Goal: Task Accomplishment & Management: Complete application form

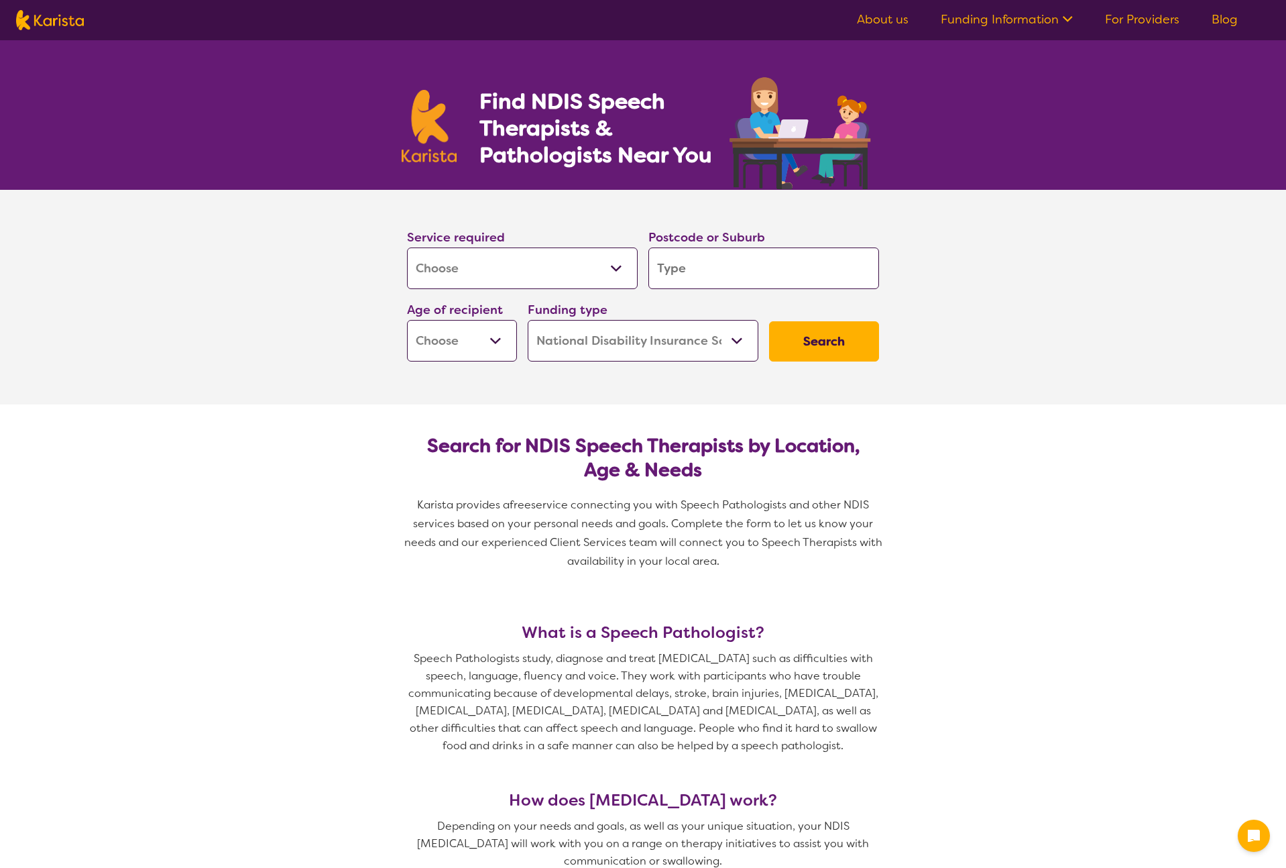
select select "[MEDICAL_DATA]"
select select "NDIS"
select select "[MEDICAL_DATA]"
select select "NDIS"
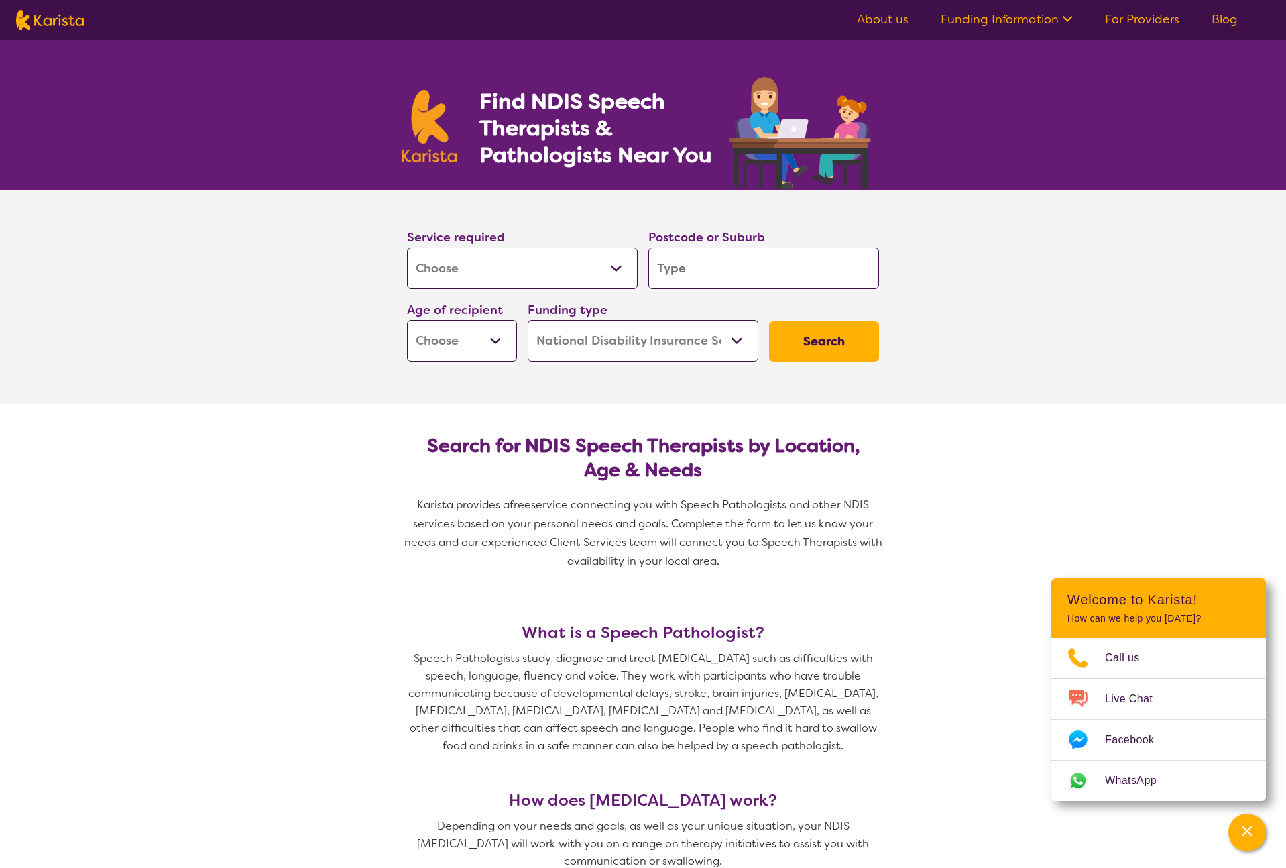
click at [705, 267] on input "search" at bounding box center [763, 268] width 231 height 42
type input "4"
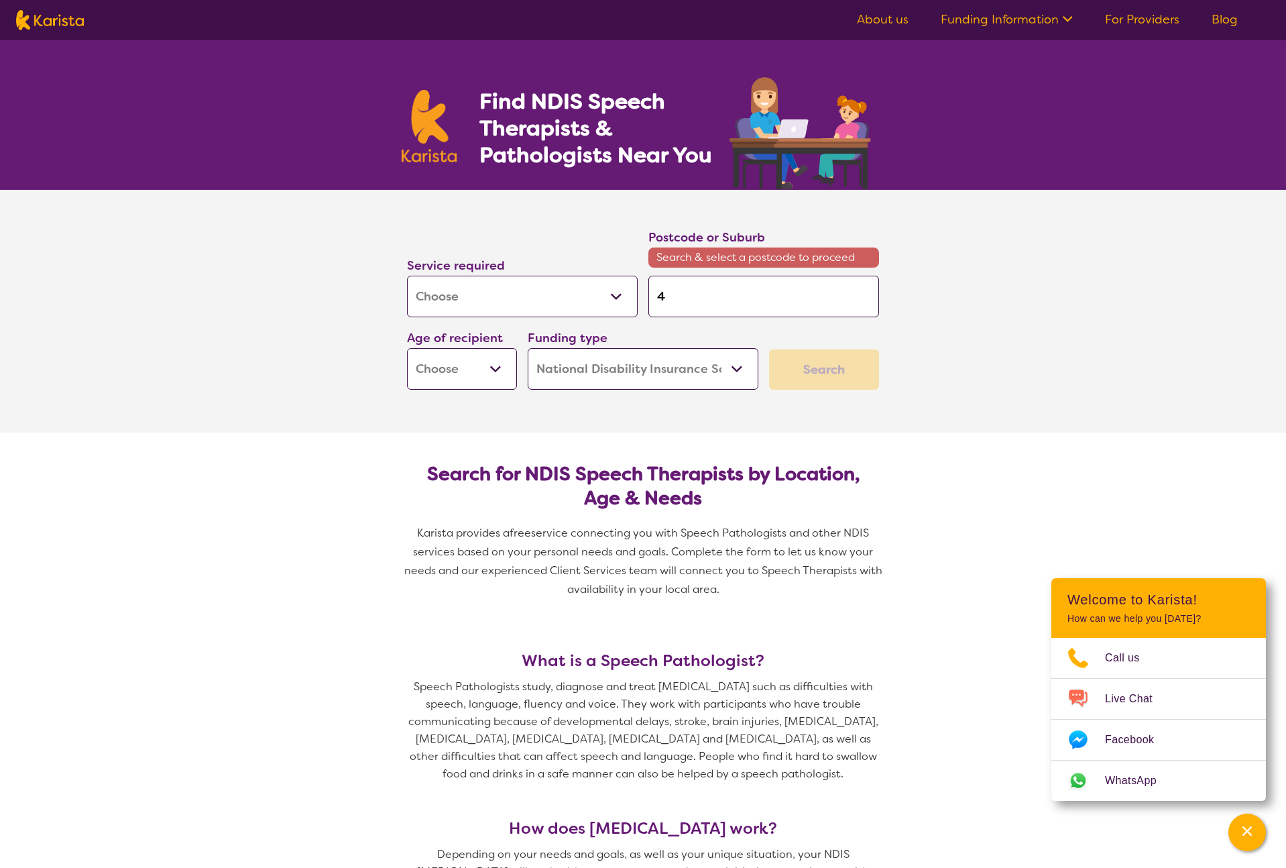
type input "41"
type input "415"
type input "4159"
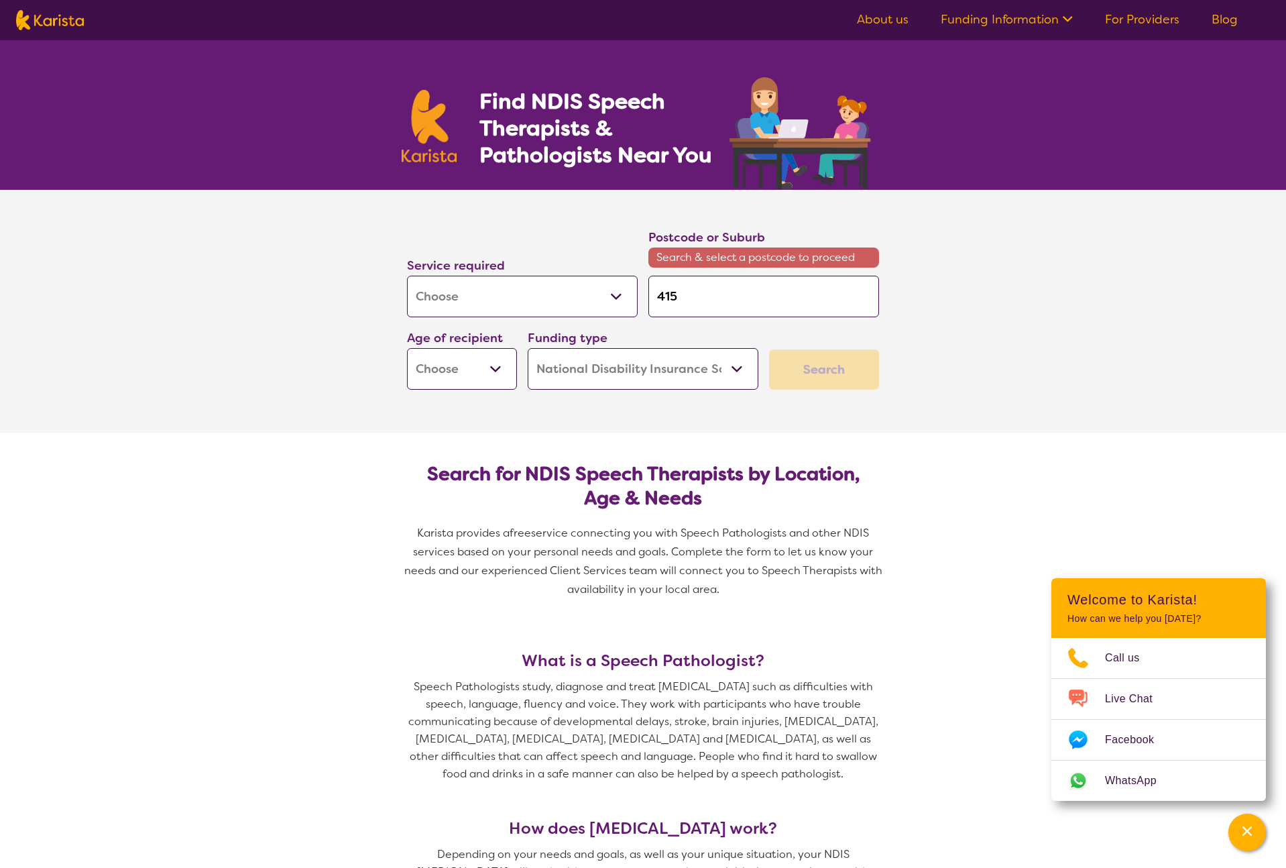
type input "4159"
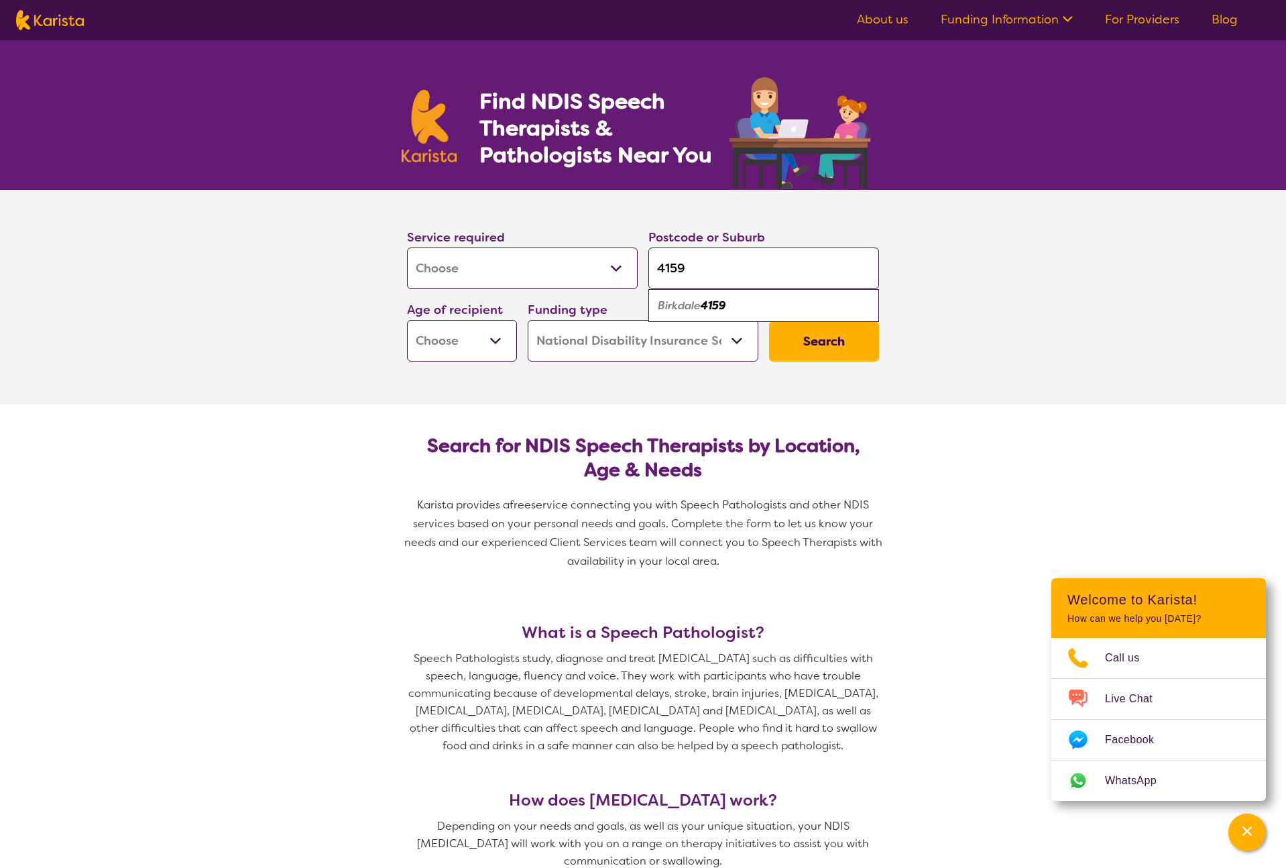
type input "4159"
click at [735, 348] on select "Home Care Package (HCP) National Disability Insurance Scheme (NDIS) I don't know" at bounding box center [643, 341] width 231 height 42
click at [529, 324] on select "Home Care Package (HCP) National Disability Insurance Scheme (NDIS) I don't know" at bounding box center [643, 341] width 231 height 42
click at [491, 344] on select "Early Childhood - 0 to 9 Child - 10 to 11 Adolescent - 12 to 17 Adult - 18 to 6…" at bounding box center [462, 341] width 110 height 42
select select "EC"
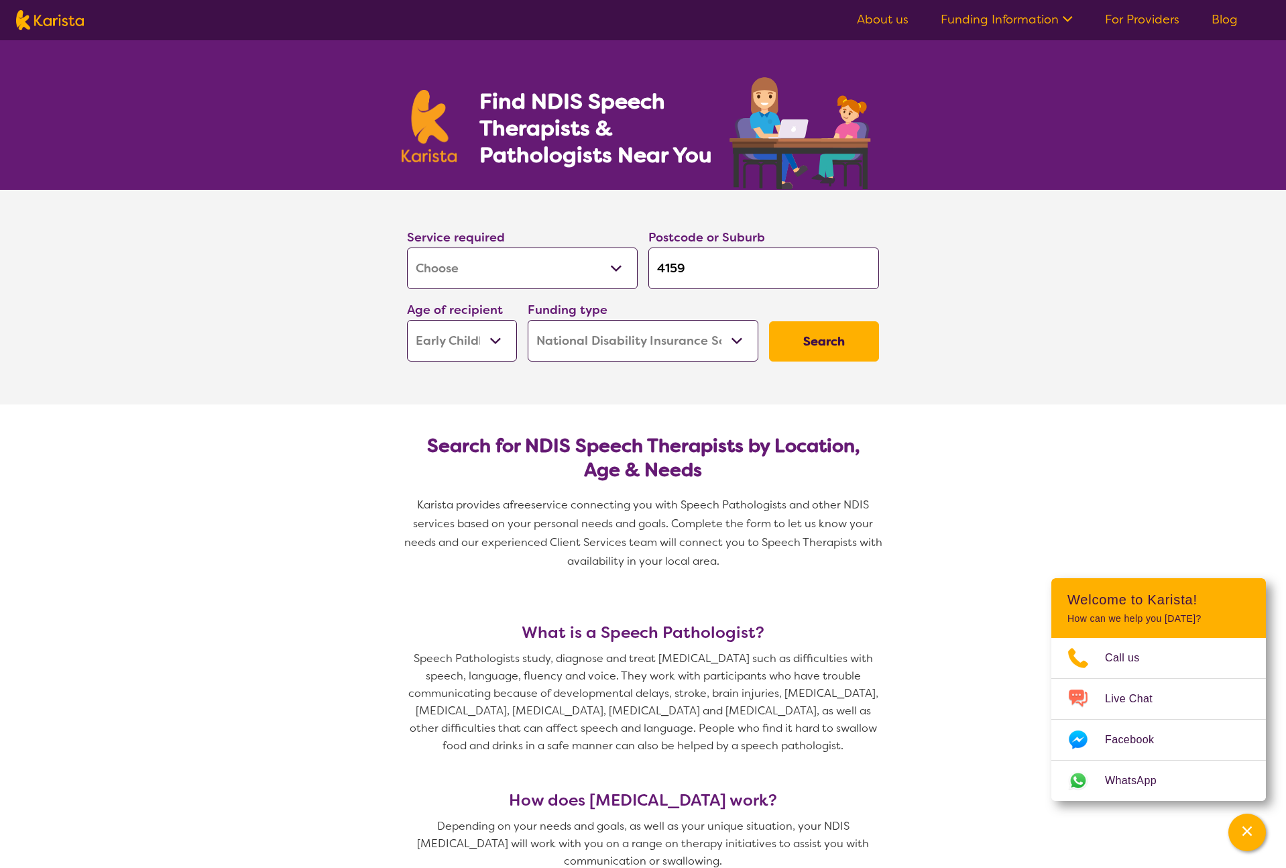
click at [408, 324] on select "Early Childhood - 0 to 9 Child - 10 to 11 Adolescent - 12 to 17 Adult - 18 to 6…" at bounding box center [462, 341] width 110 height 42
select select "EC"
click at [825, 331] on button "Search" at bounding box center [824, 341] width 110 height 40
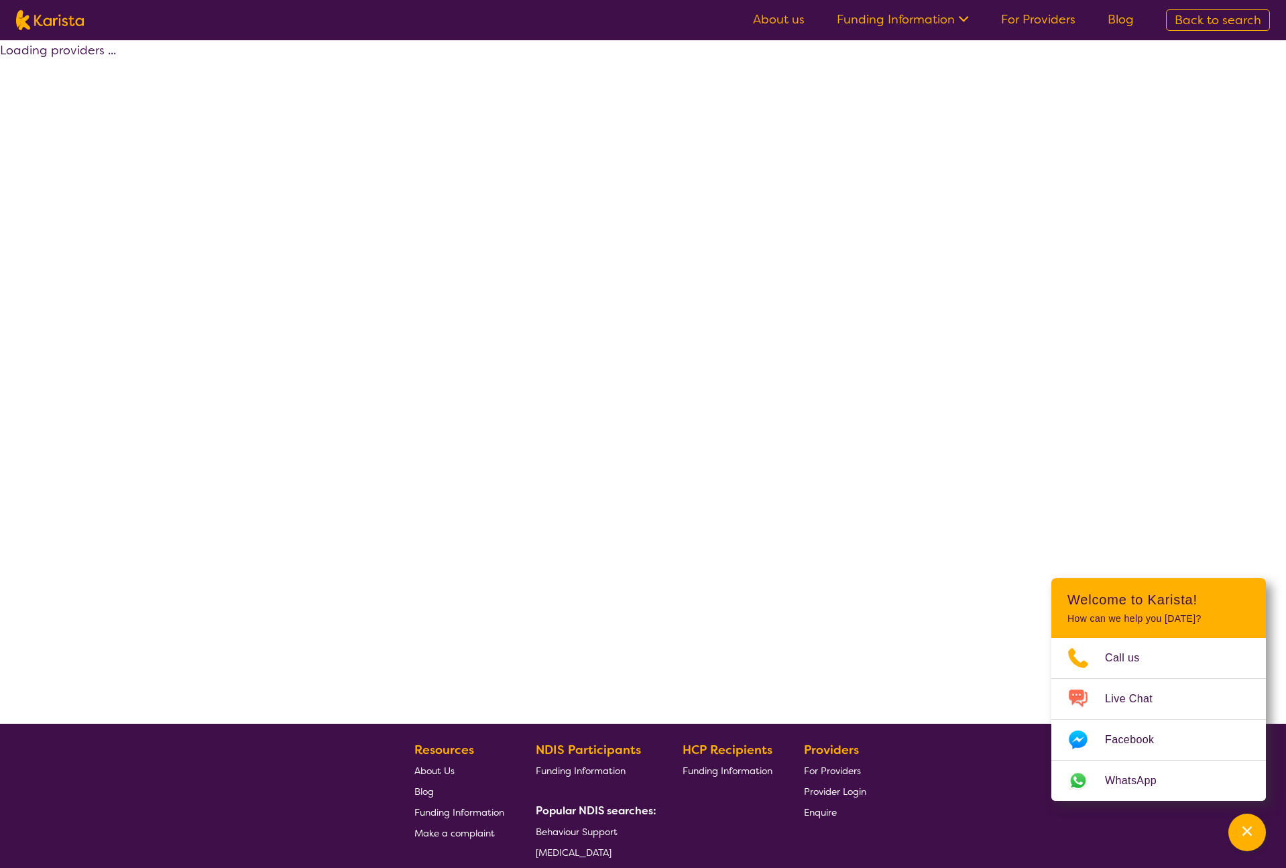
select select "by_score"
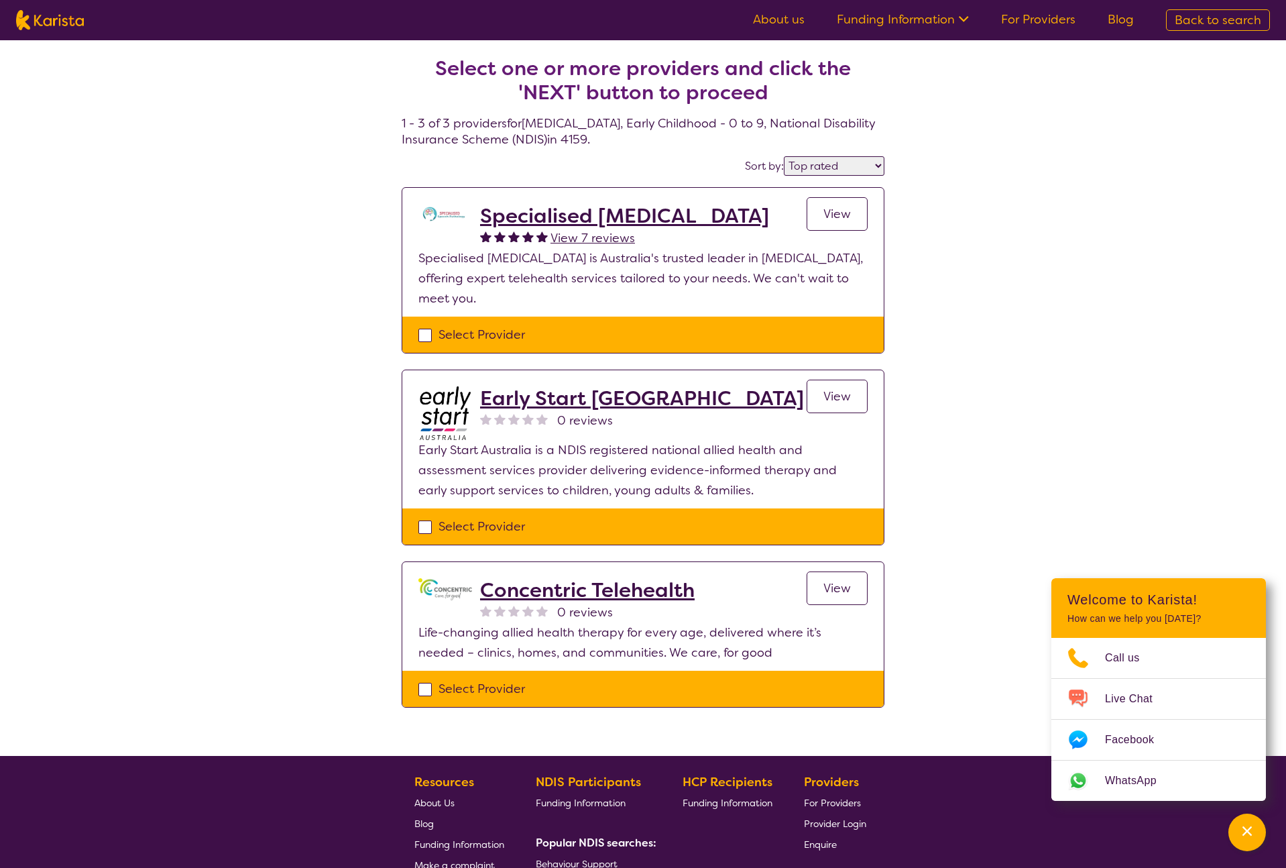
click at [695, 228] on h2 "Specialised [MEDICAL_DATA]" at bounding box center [624, 216] width 289 height 24
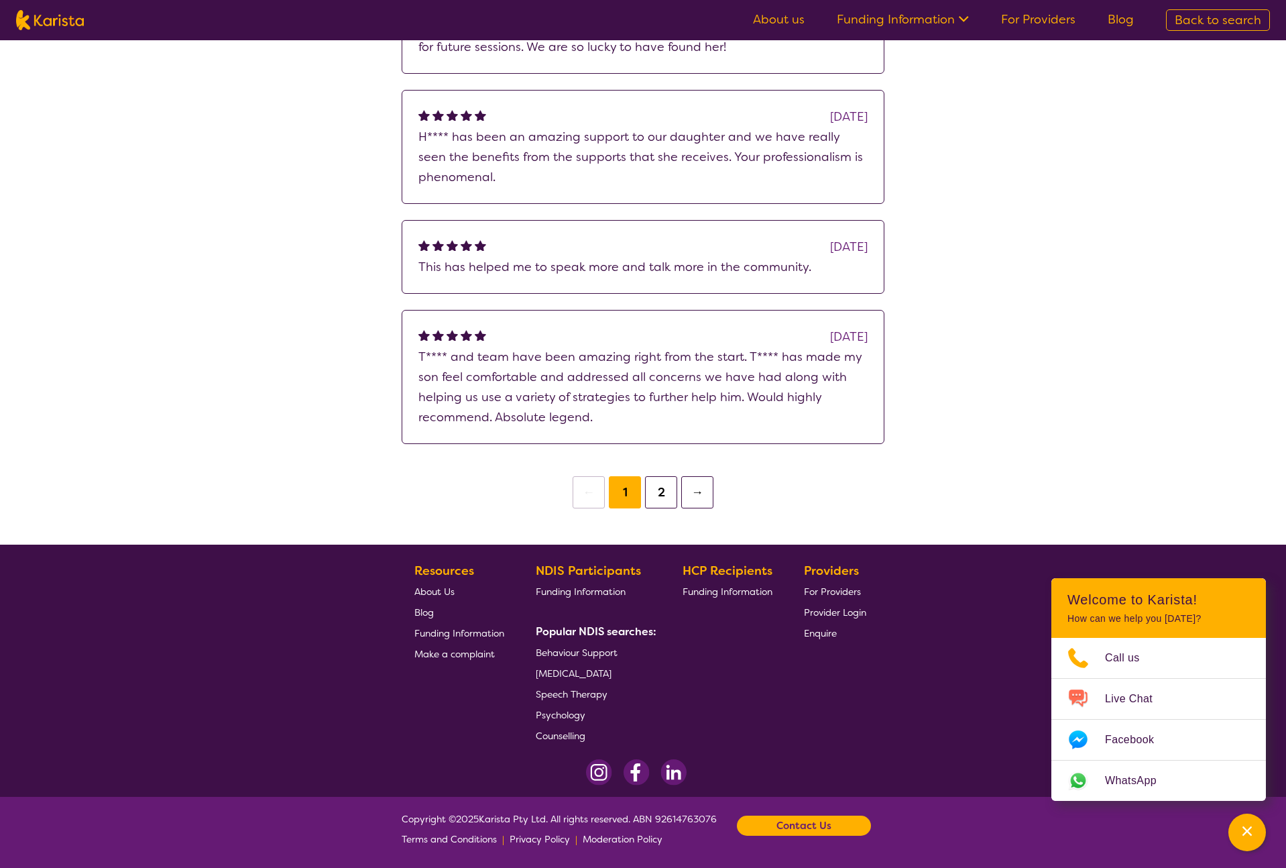
scroll to position [2240, 0]
click at [664, 476] on button "2" at bounding box center [661, 492] width 32 height 32
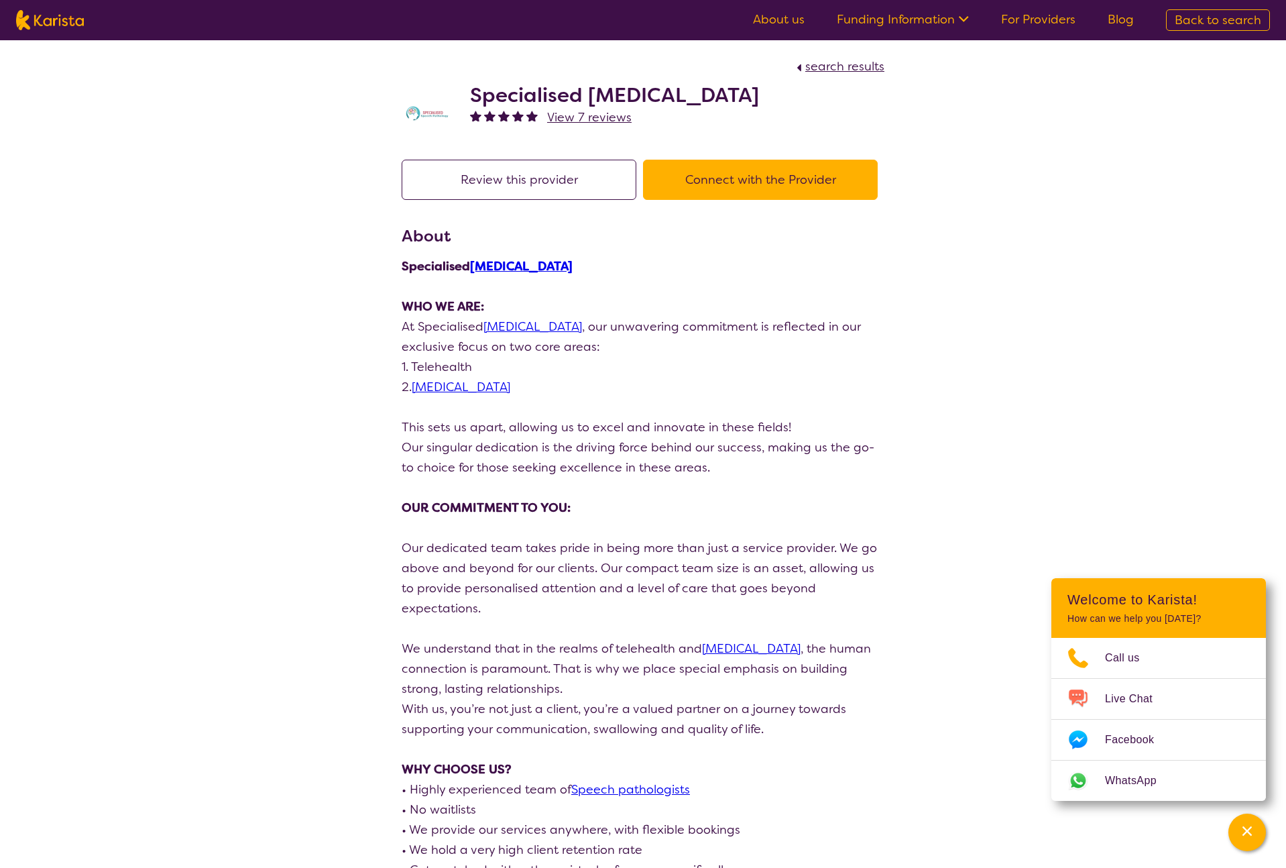
click at [643, 200] on button "Connect with the Provider" at bounding box center [760, 180] width 235 height 40
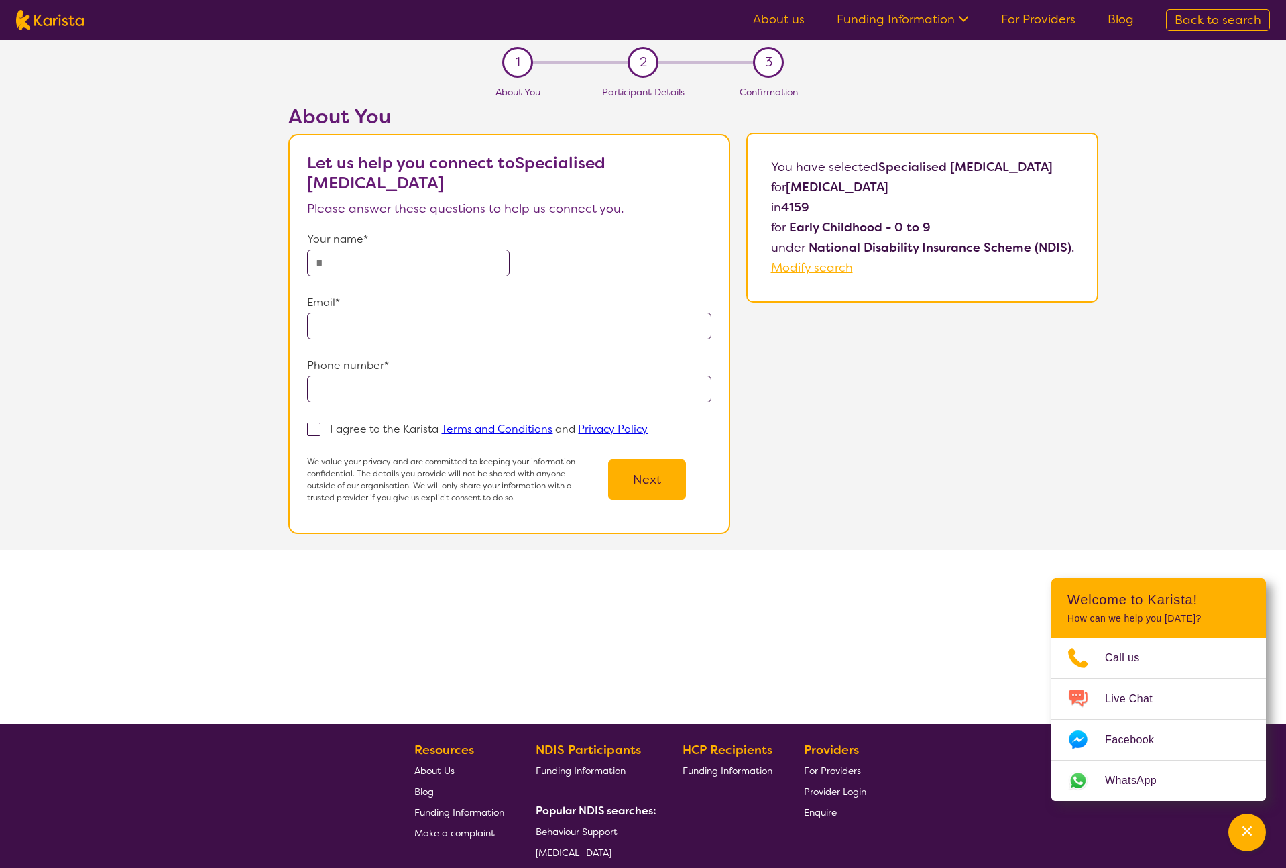
click at [449, 259] on input "text" at bounding box center [408, 262] width 202 height 27
type input "**********"
click at [426, 314] on input "email" at bounding box center [509, 325] width 404 height 27
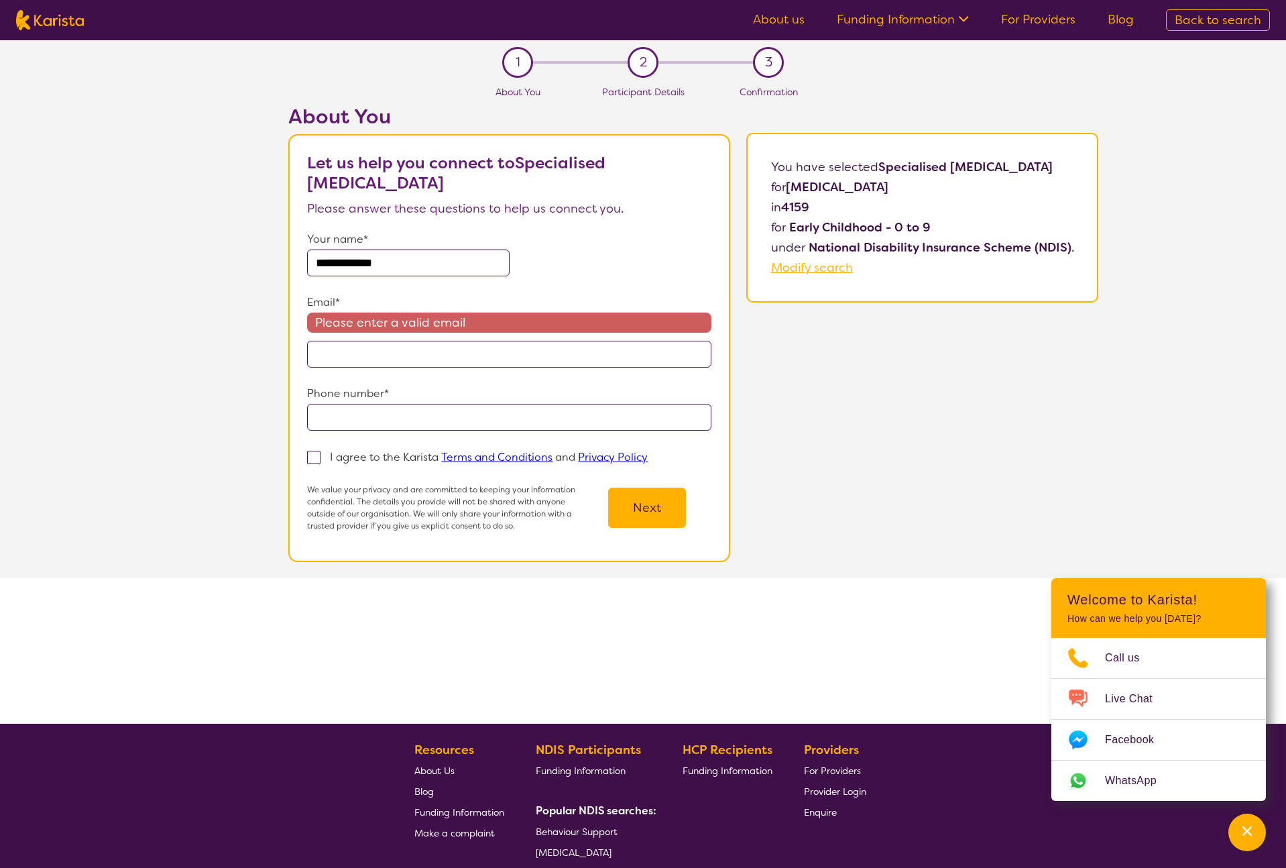
type input "**********"
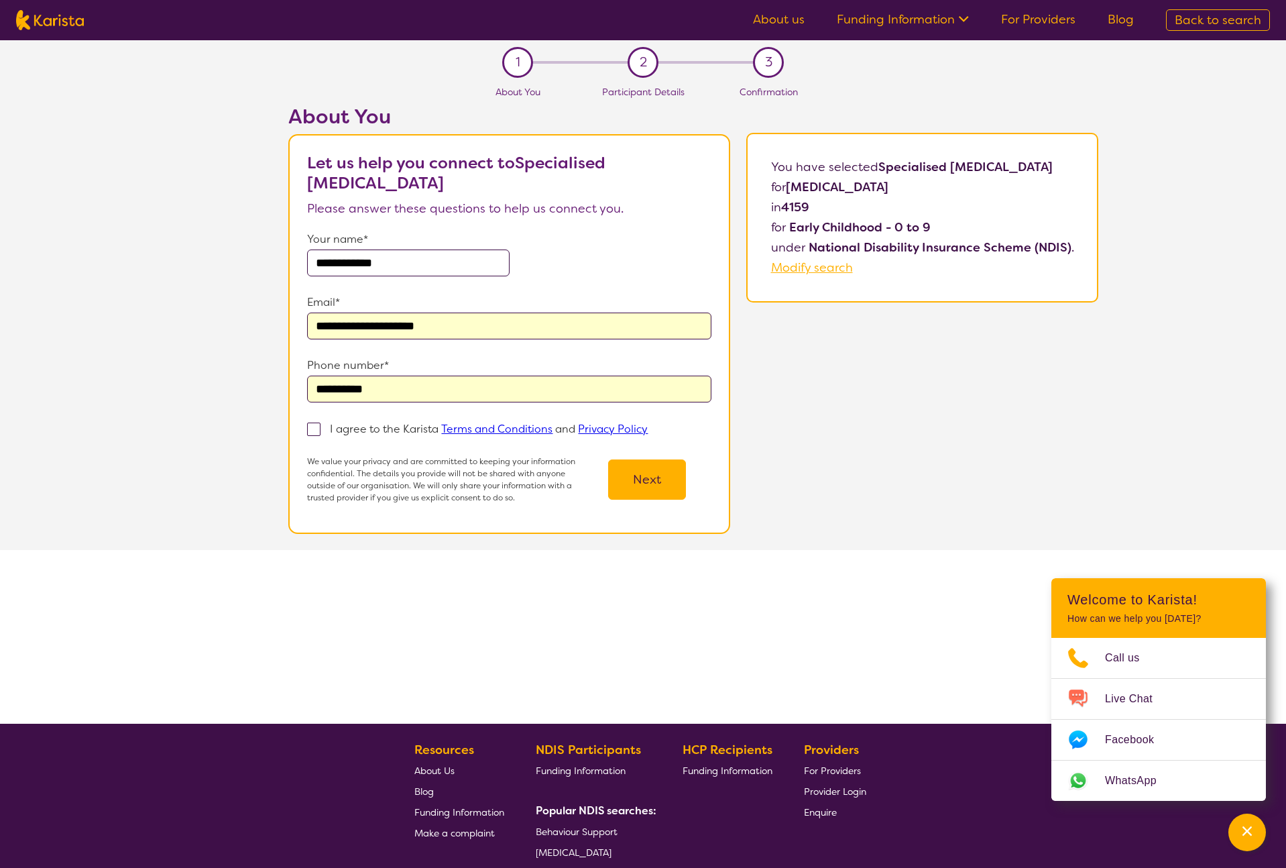
click at [310, 432] on span at bounding box center [313, 428] width 13 height 13
click at [648, 432] on input "I agree to the Karista Terms and Conditions and Privacy Policy" at bounding box center [652, 428] width 9 height 9
checkbox input "true"
click at [646, 481] on button "Next" at bounding box center [647, 479] width 78 height 40
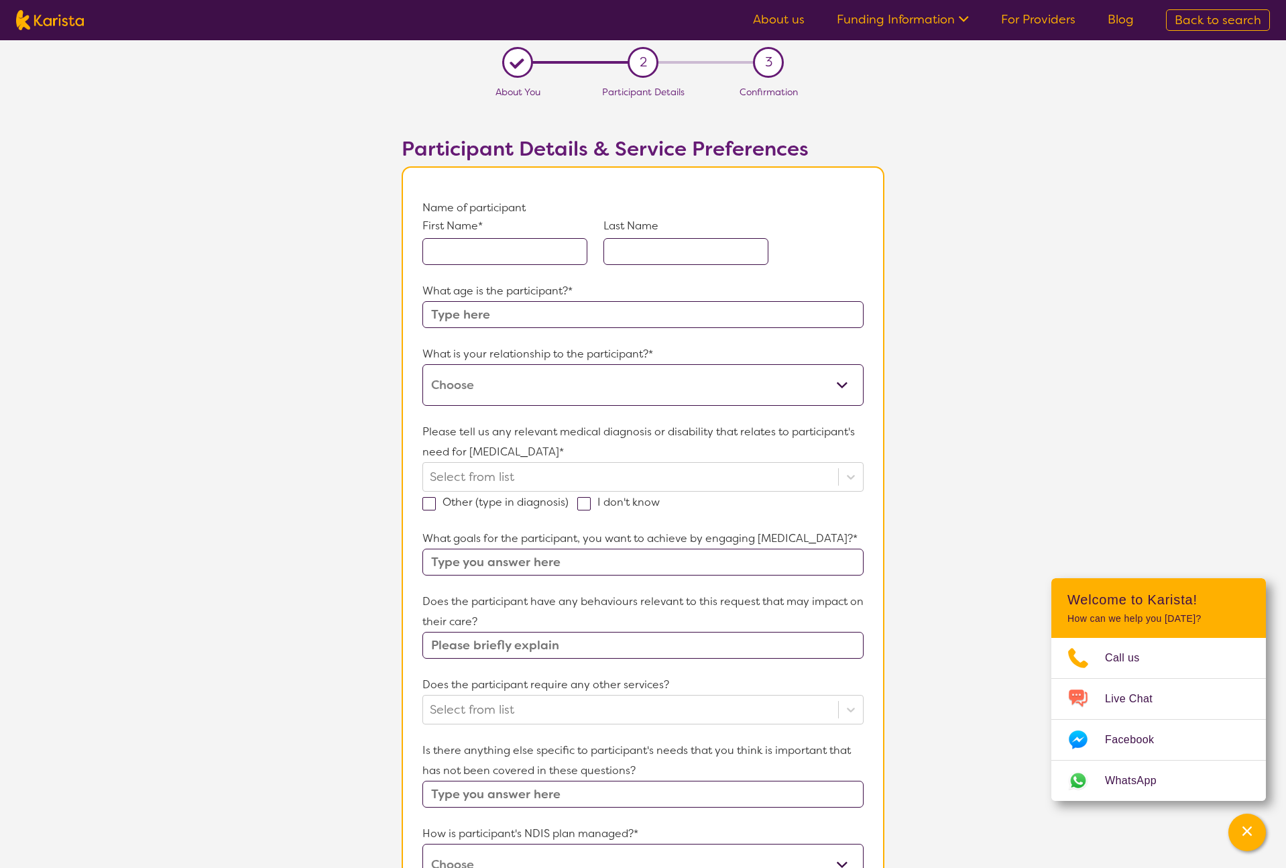
click at [481, 260] on input "text" at bounding box center [504, 251] width 165 height 27
type input "Rose"
type input "Putra"
click at [456, 310] on input "text" at bounding box center [642, 314] width 441 height 27
type input "4.5"
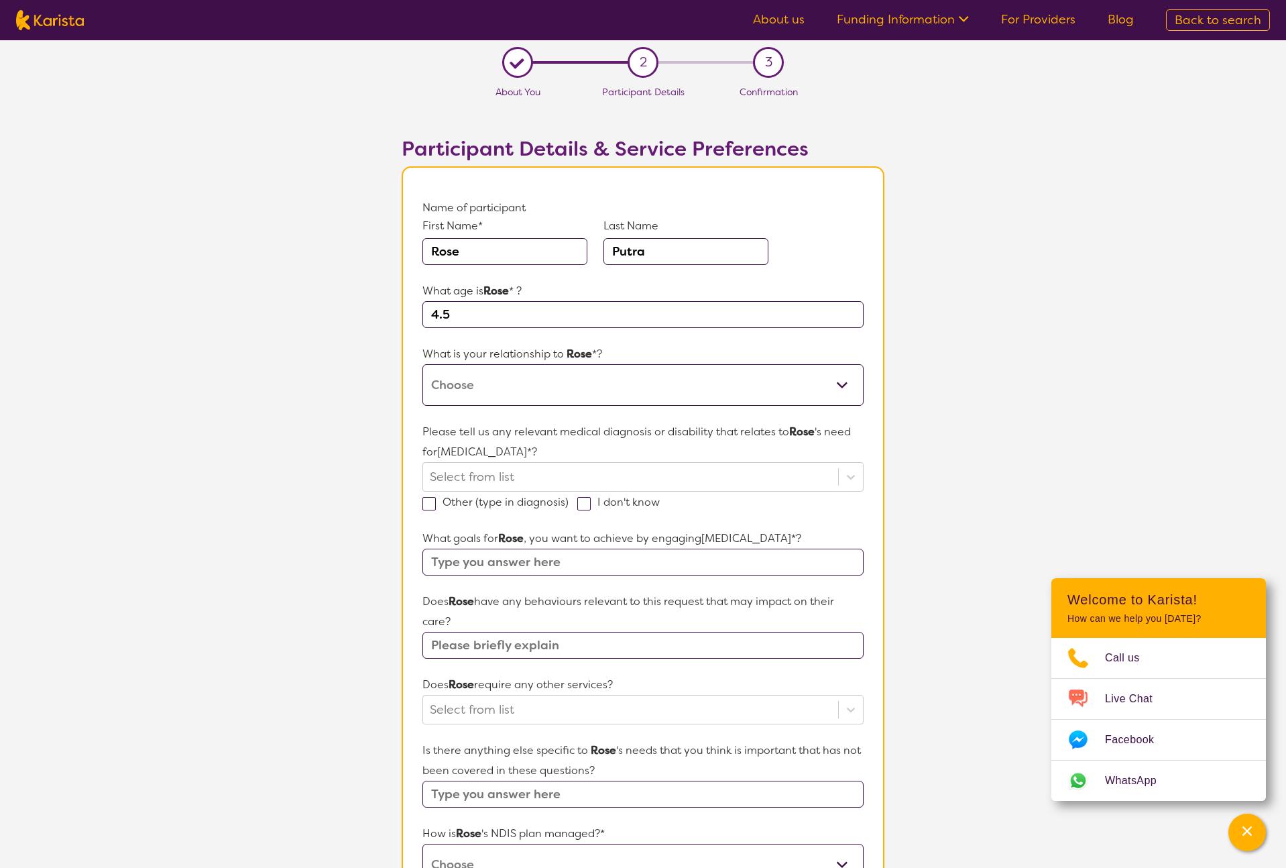
click at [479, 376] on select "This request is for myself I am their parent I am their child I am their spouse…" at bounding box center [642, 385] width 441 height 42
select select "Other"
click at [422, 371] on select "This request is for myself I am their parent I am their child I am their spouse…" at bounding box center [642, 385] width 441 height 42
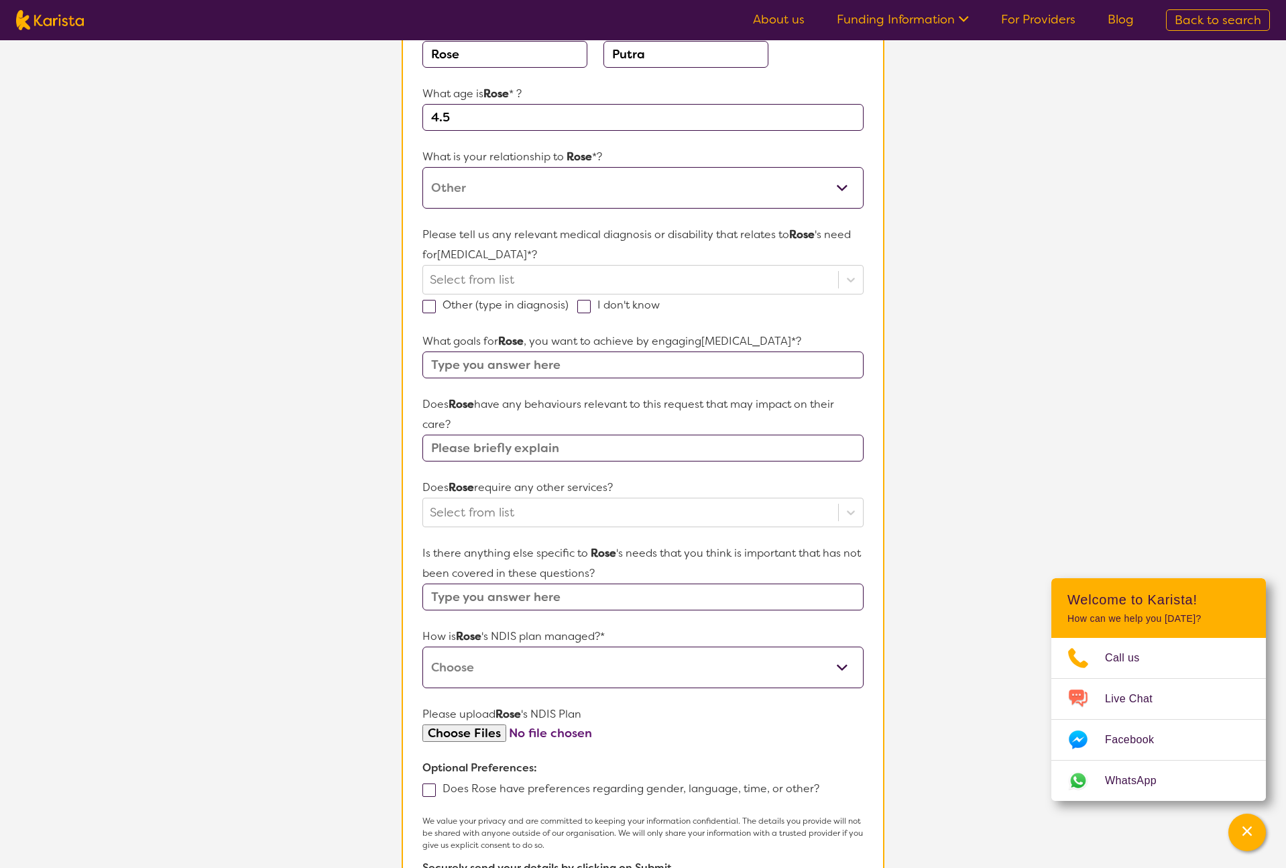
scroll to position [198, 0]
click at [475, 282] on div at bounding box center [631, 279] width 402 height 23
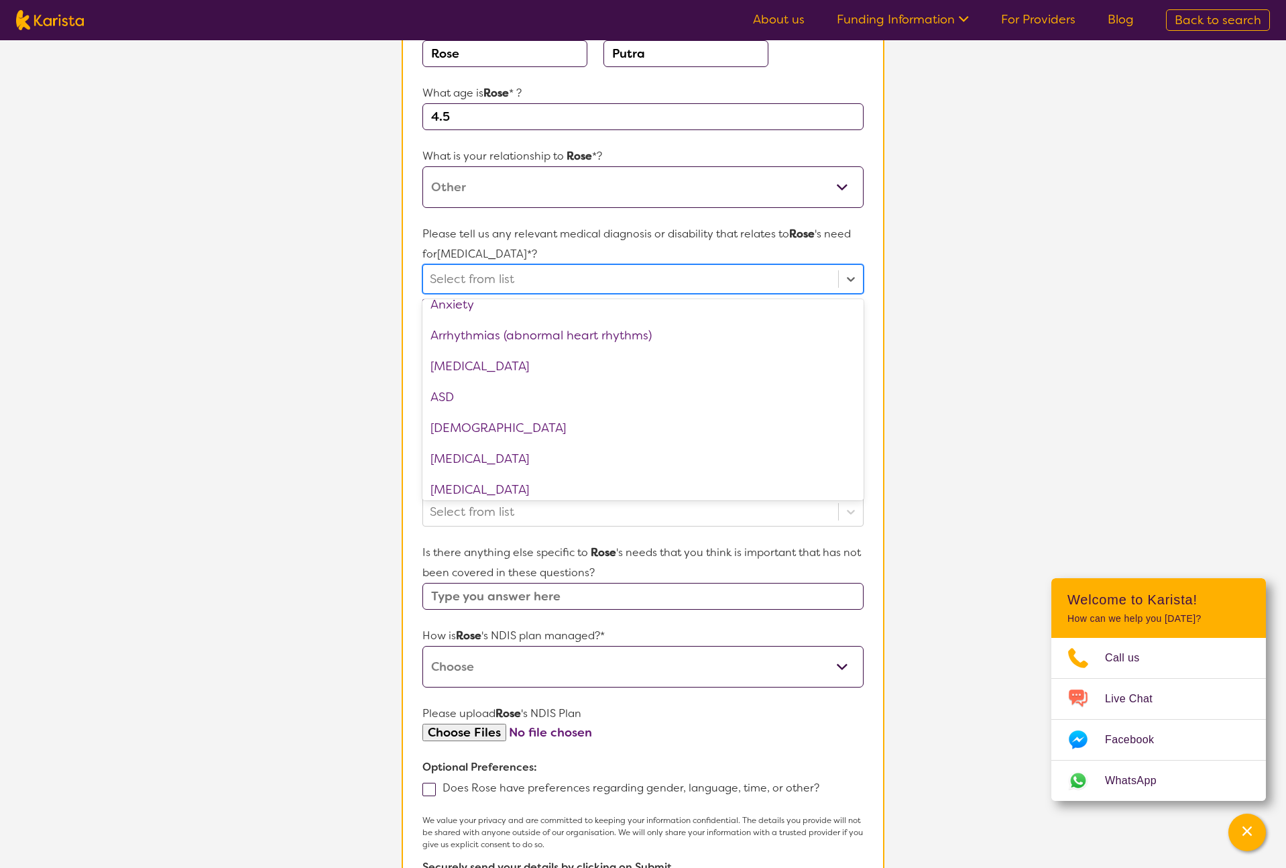
scroll to position [168, 0]
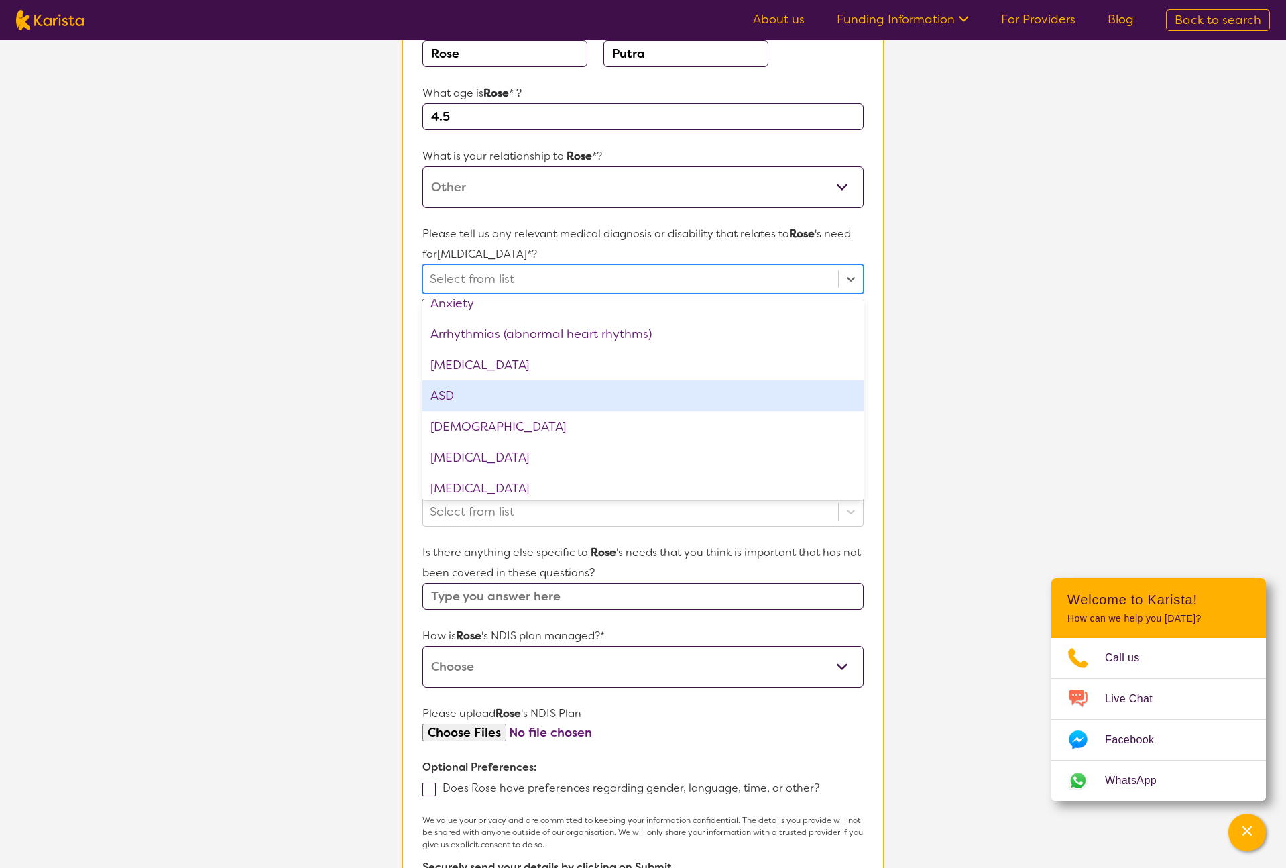
click at [522, 399] on div "ASD" at bounding box center [642, 395] width 441 height 31
click at [306, 400] on section "L About You 2 Participant Details 3 Confirmation Participant Details & Service …" at bounding box center [643, 423] width 1286 height 1163
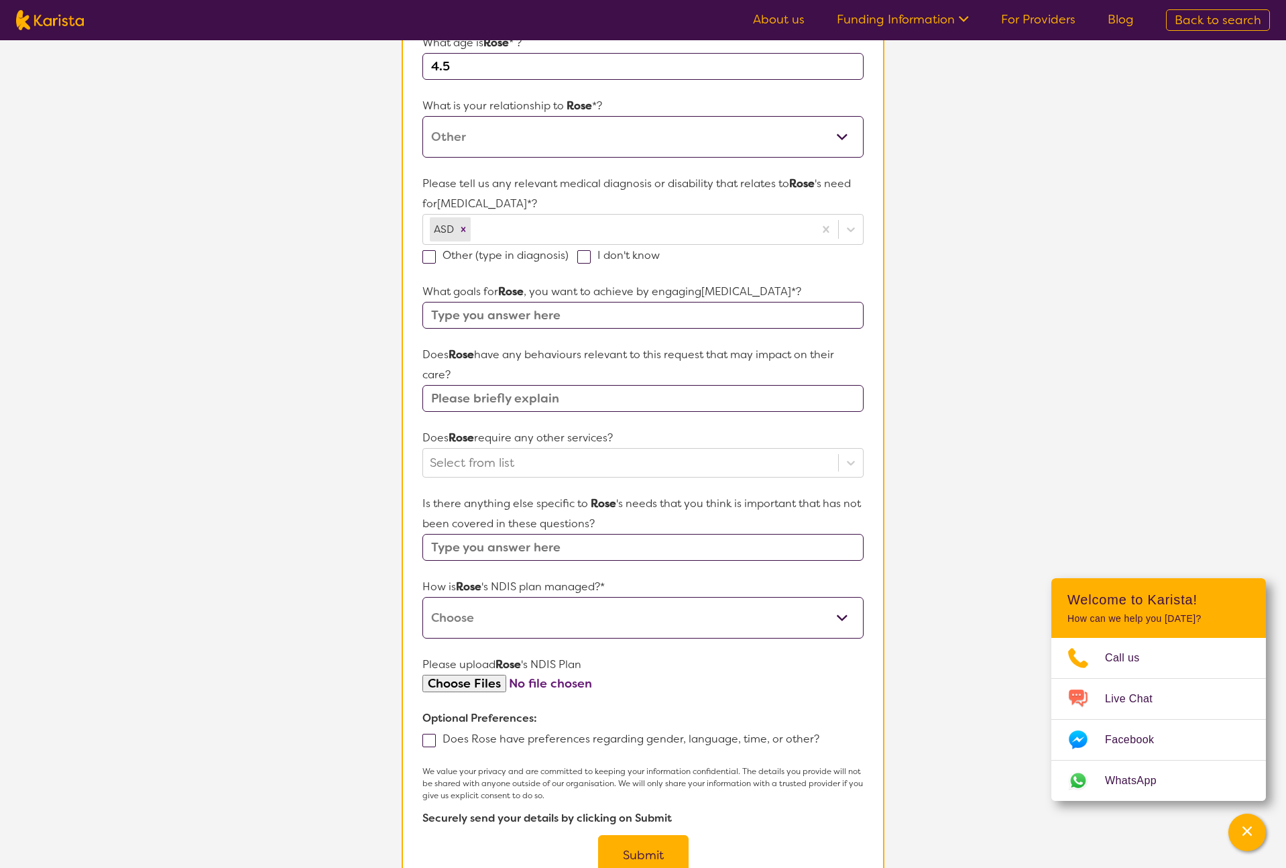
scroll to position [251, 0]
click at [599, 318] on input "text" at bounding box center [642, 311] width 441 height 27
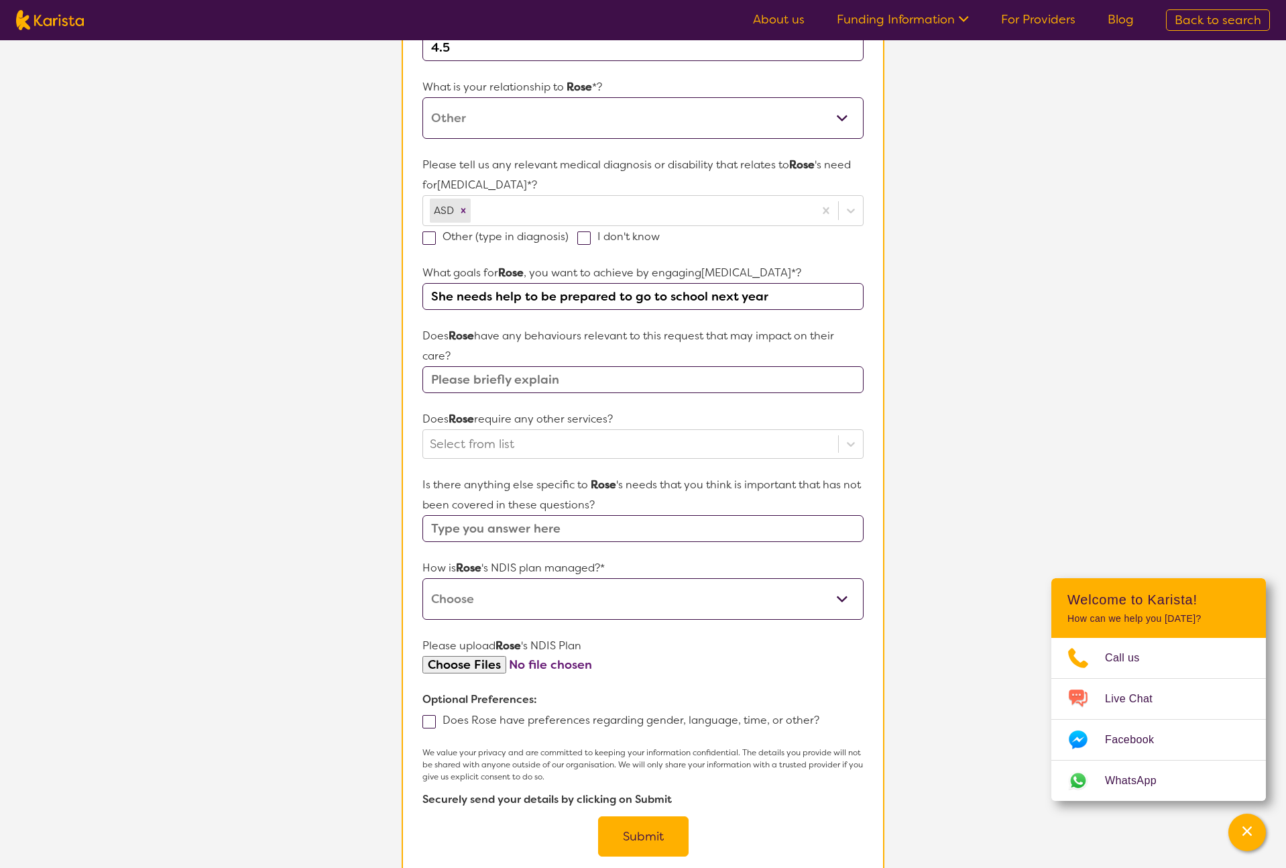
scroll to position [269, 0]
type input "She needs help to be prepared to go to school next year"
click at [624, 383] on input "text" at bounding box center [642, 377] width 441 height 27
type input "No, she has the attitude of a 4.[DEMOGRAPHIC_DATA] if that helps. lol"
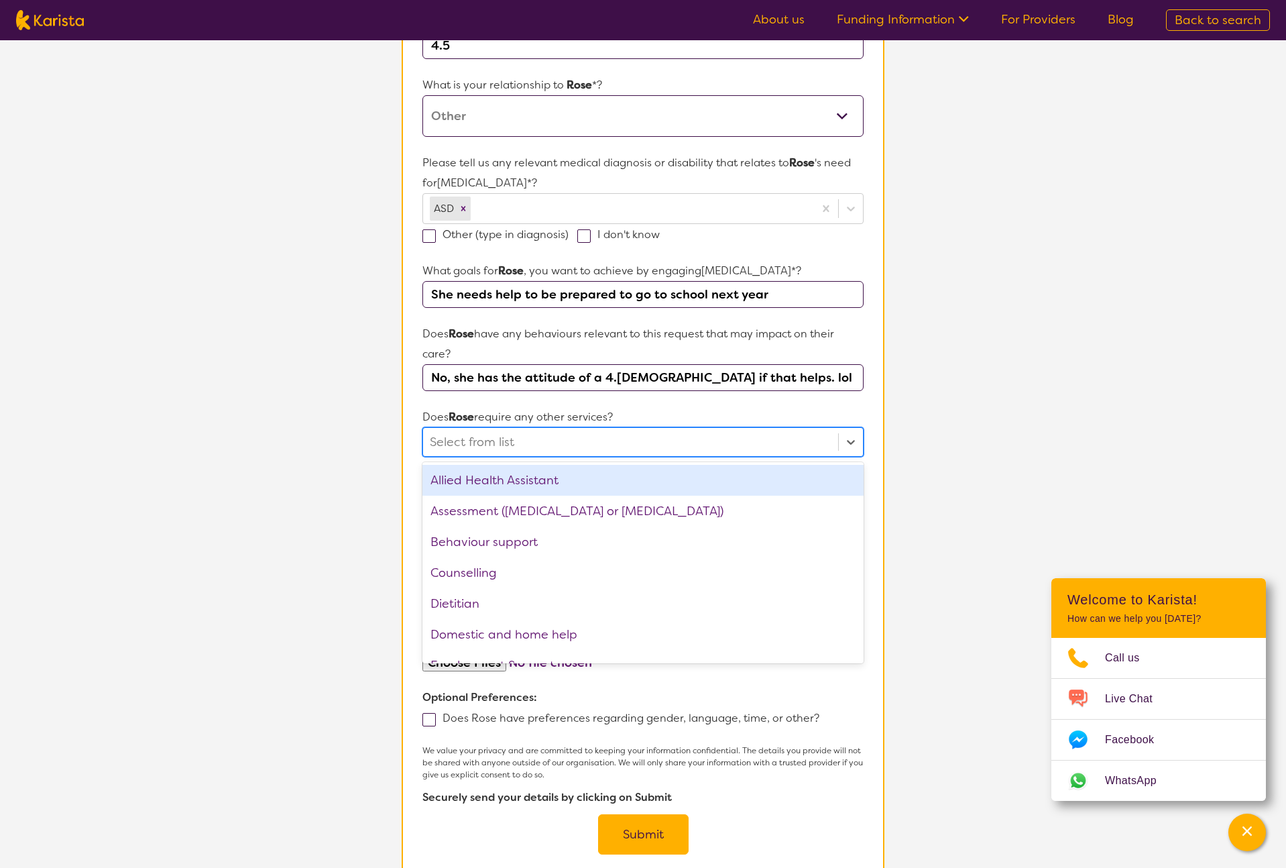
click at [616, 443] on div at bounding box center [631, 441] width 402 height 23
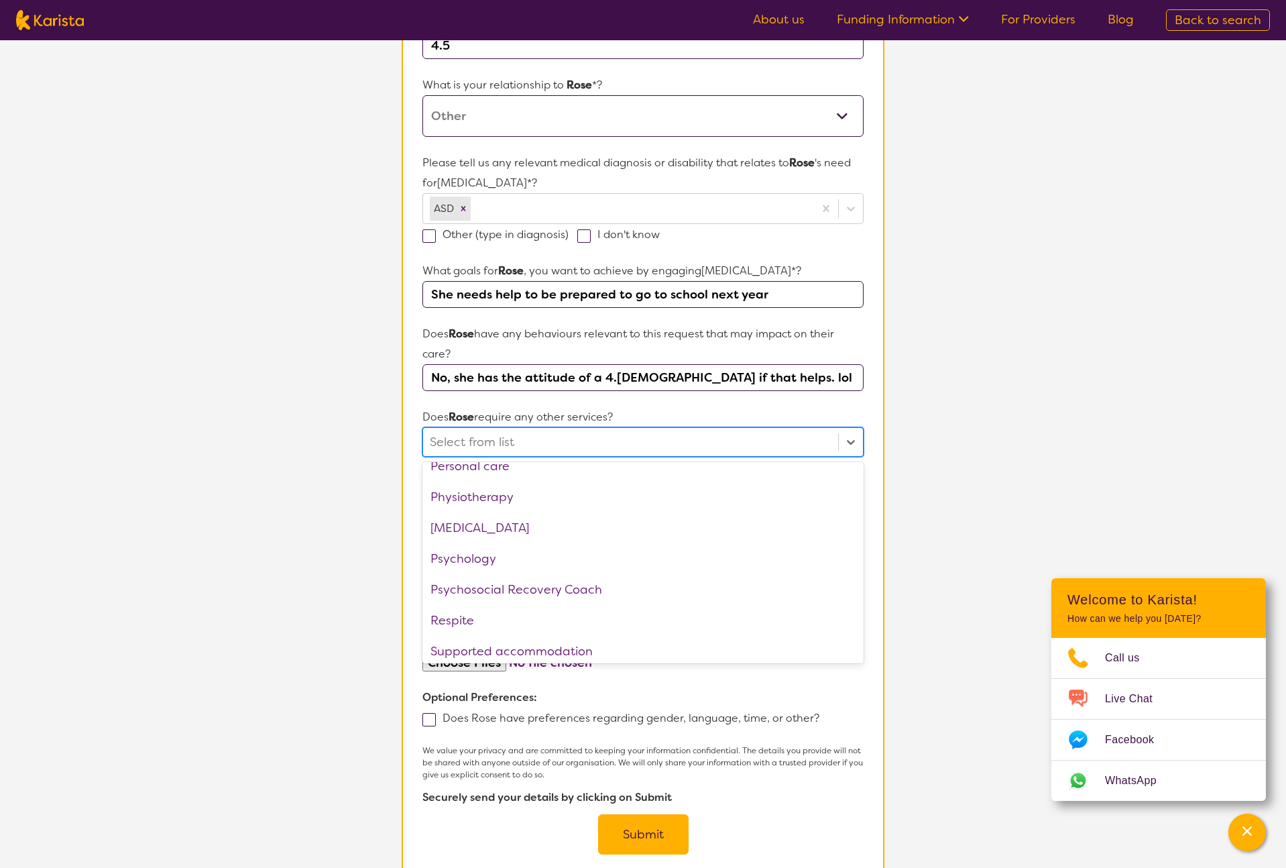
scroll to position [0, 0]
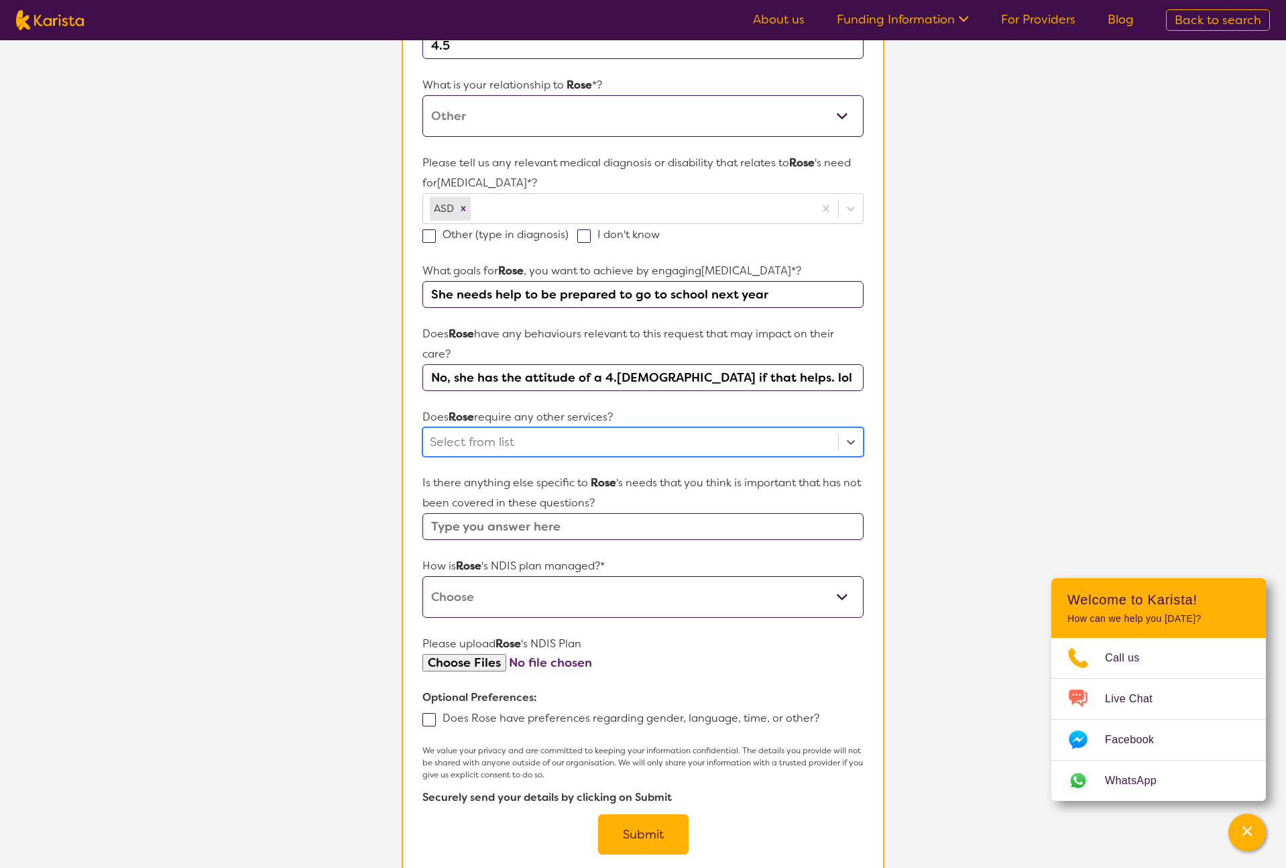
click at [609, 444] on div at bounding box center [631, 441] width 402 height 23
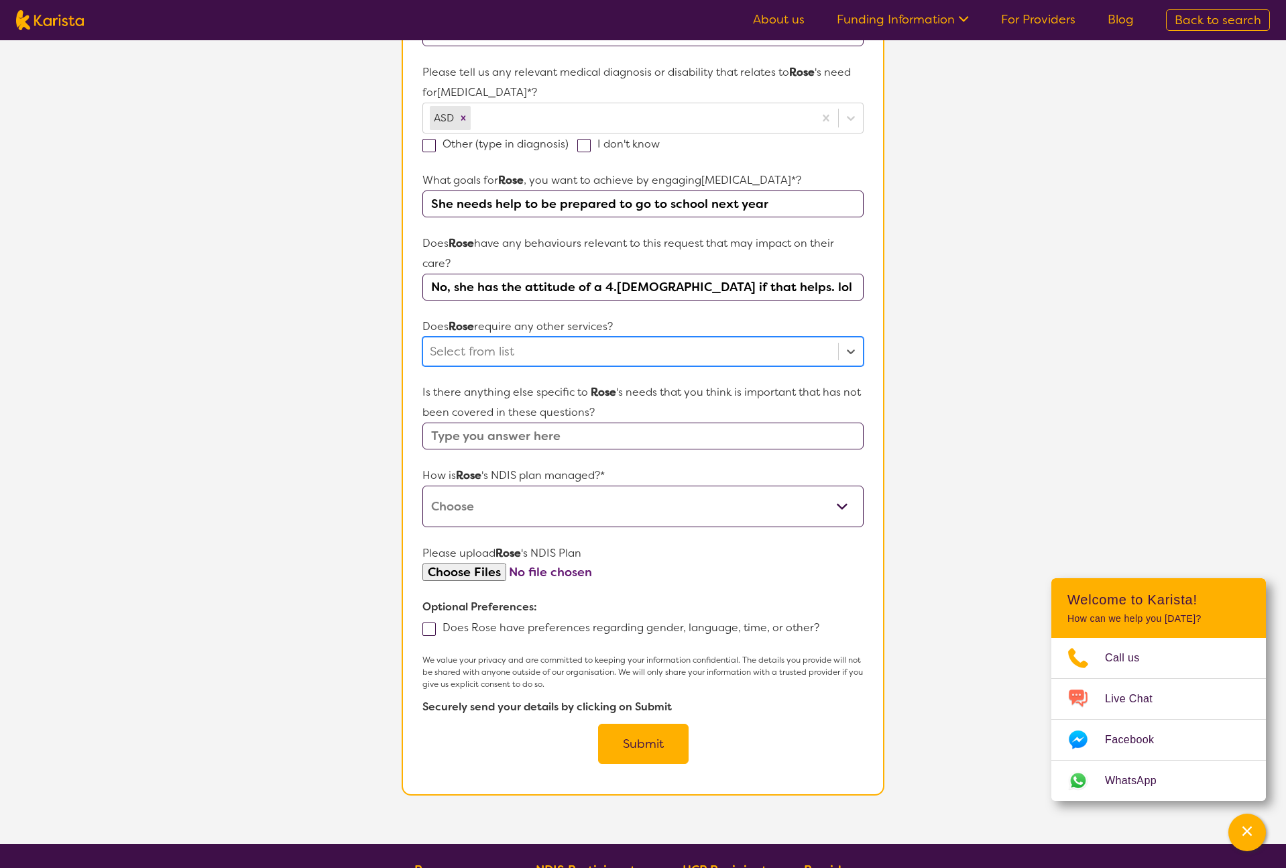
scroll to position [386, 0]
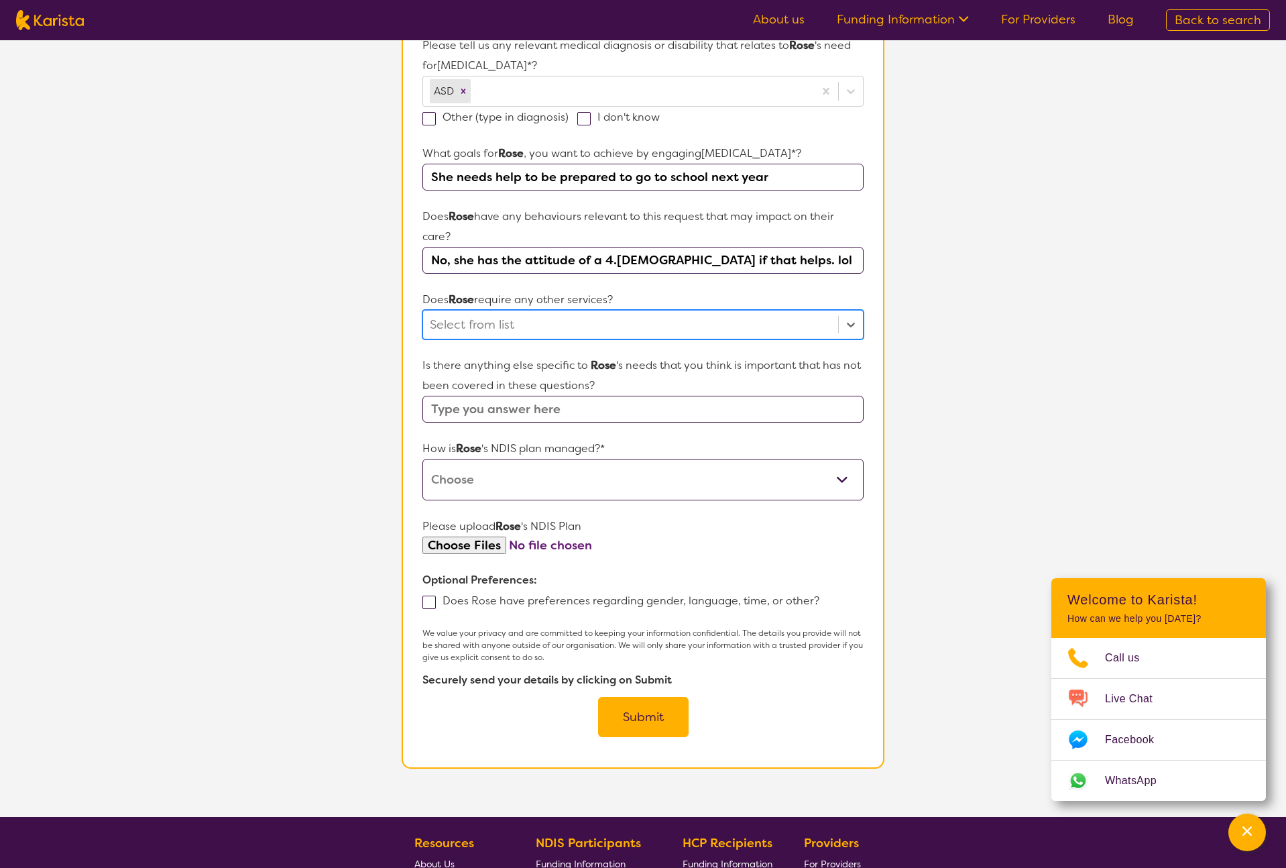
click at [608, 411] on input "text" at bounding box center [642, 409] width 441 height 27
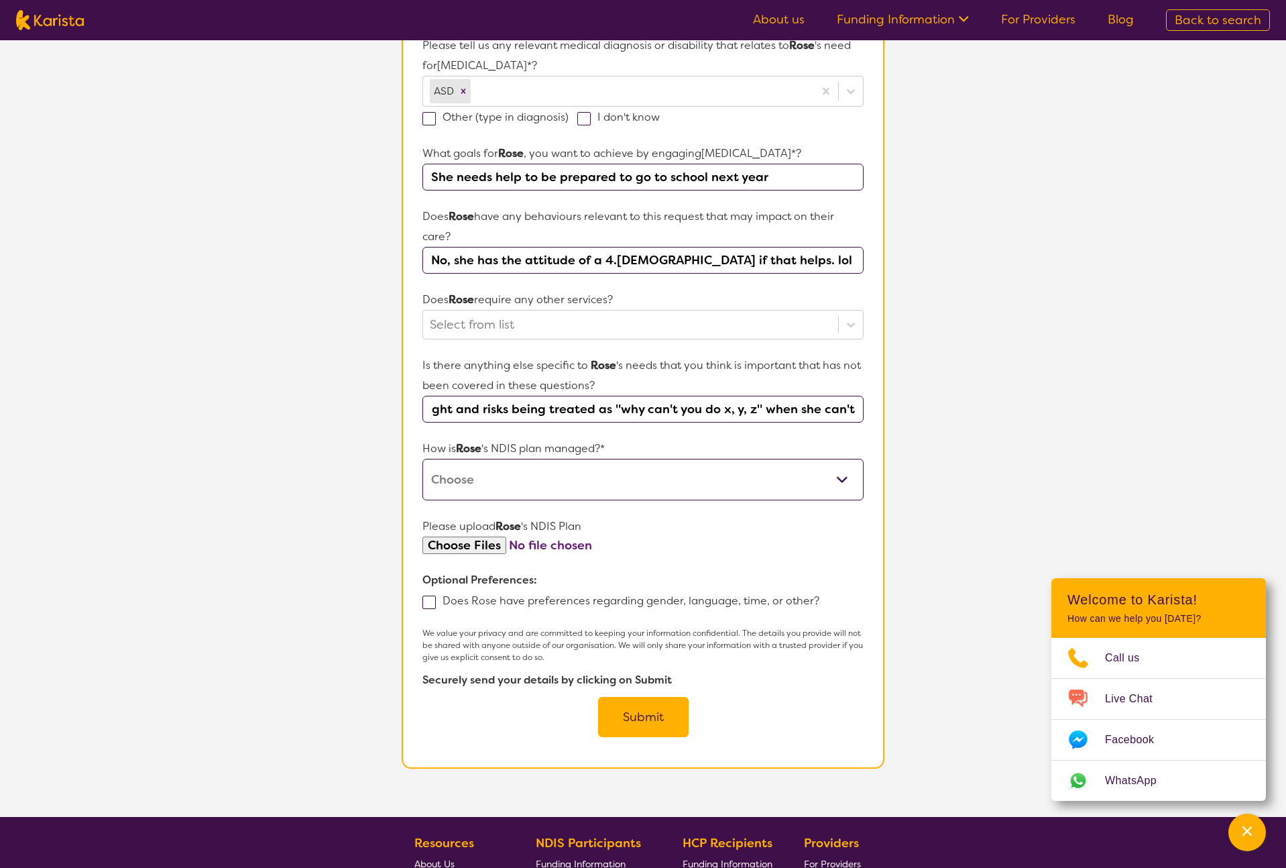
scroll to position [0, 3707]
type input "[PERSON_NAME] has the memory of an elephant, literally, but lacks the ability t…"
click at [843, 481] on select "Self-managed NDIS plan Managed by a registered plan management provider (not th…" at bounding box center [642, 480] width 441 height 42
select select "Plan Managed"
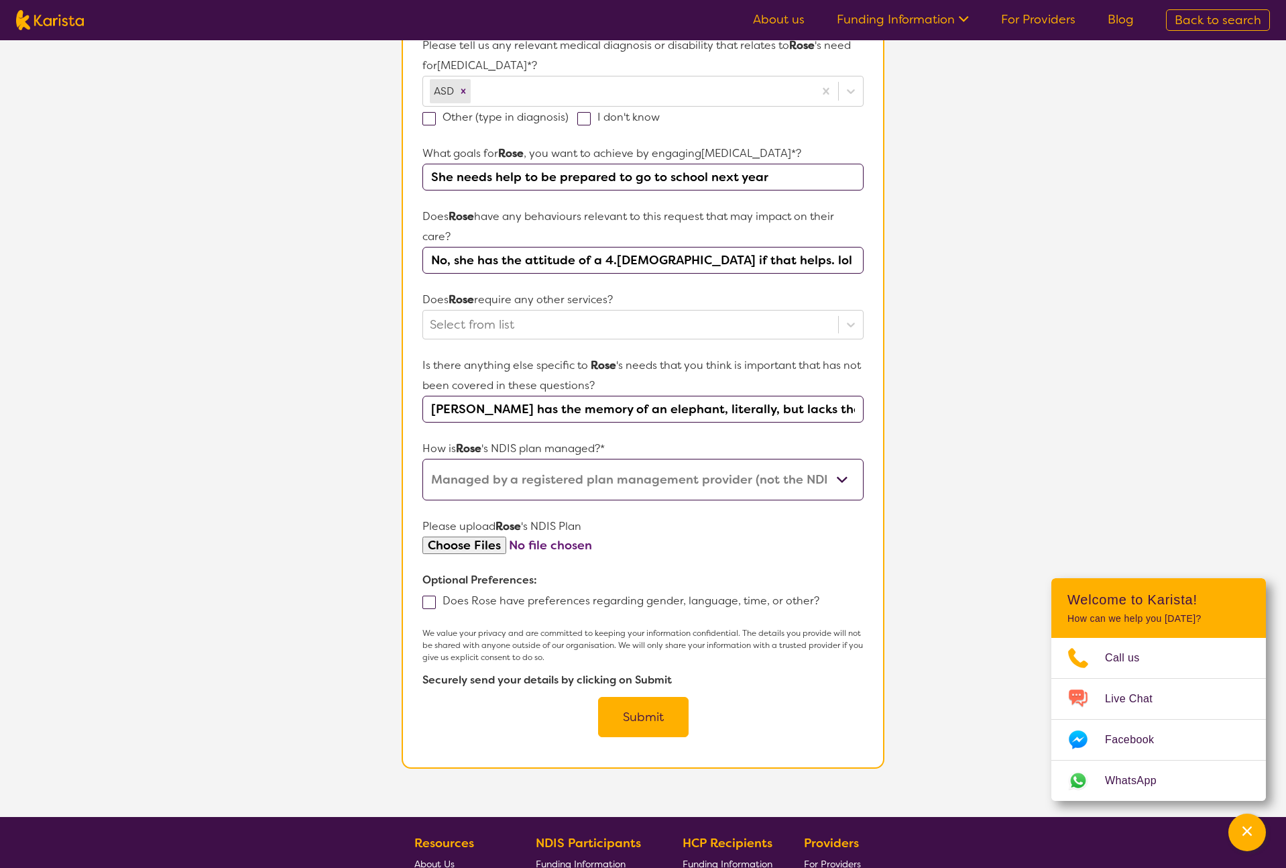
click at [422, 466] on select "Self-managed NDIS plan Managed by a registered plan management provider (not th…" at bounding box center [642, 480] width 441 height 42
click at [482, 553] on input "file" at bounding box center [642, 545] width 441 height 18
type input "C:\fakepath\[PERSON_NAME] NDIS plan.pdf"
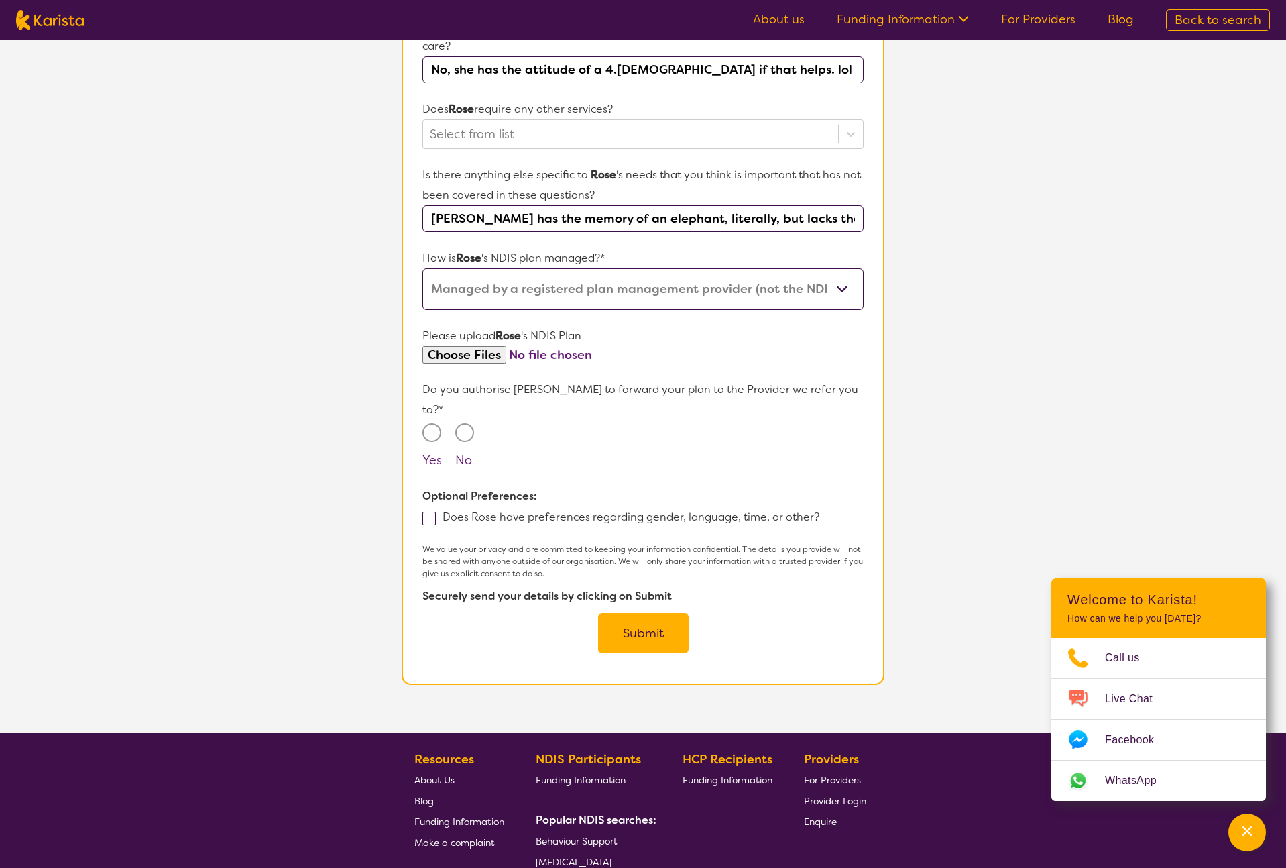
scroll to position [579, 0]
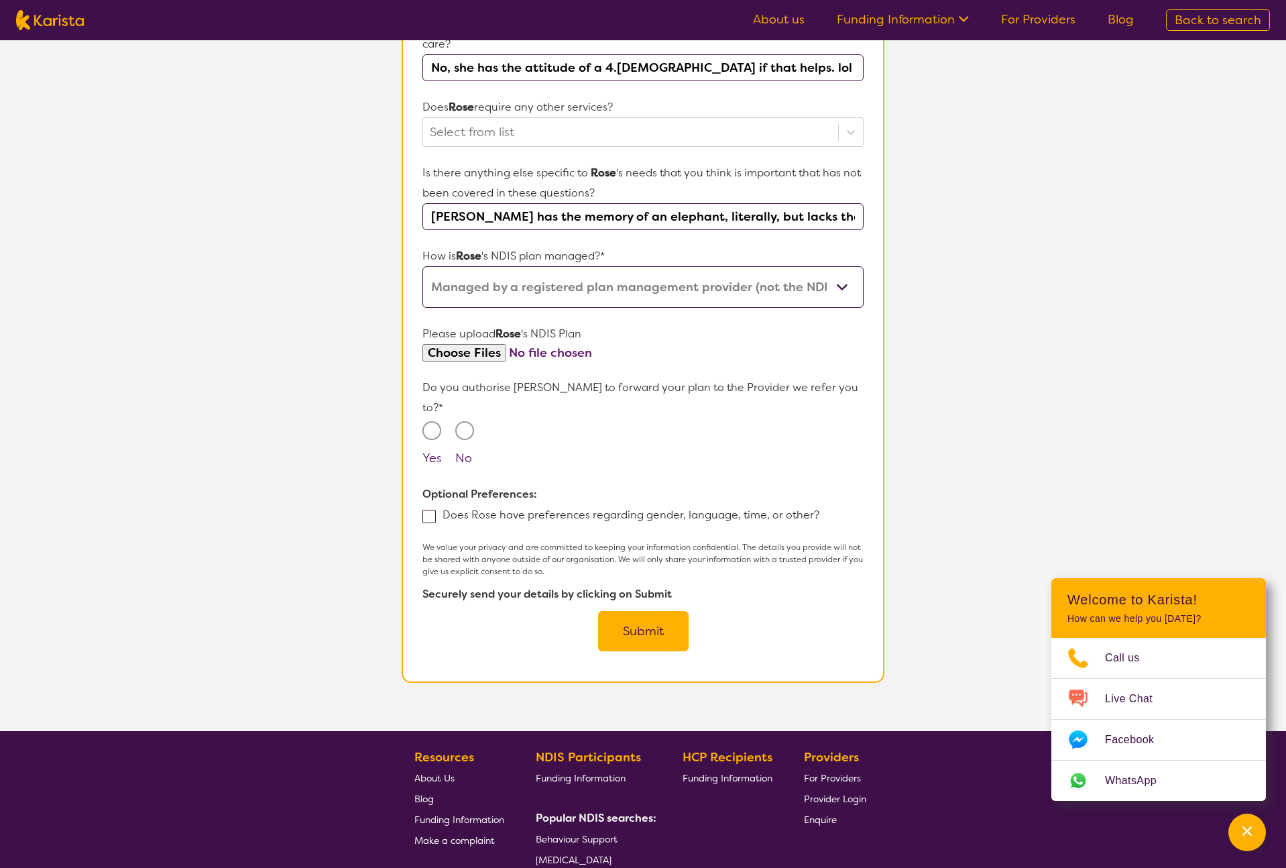
click at [424, 421] on input "Yes" at bounding box center [431, 430] width 19 height 19
radio input "true"
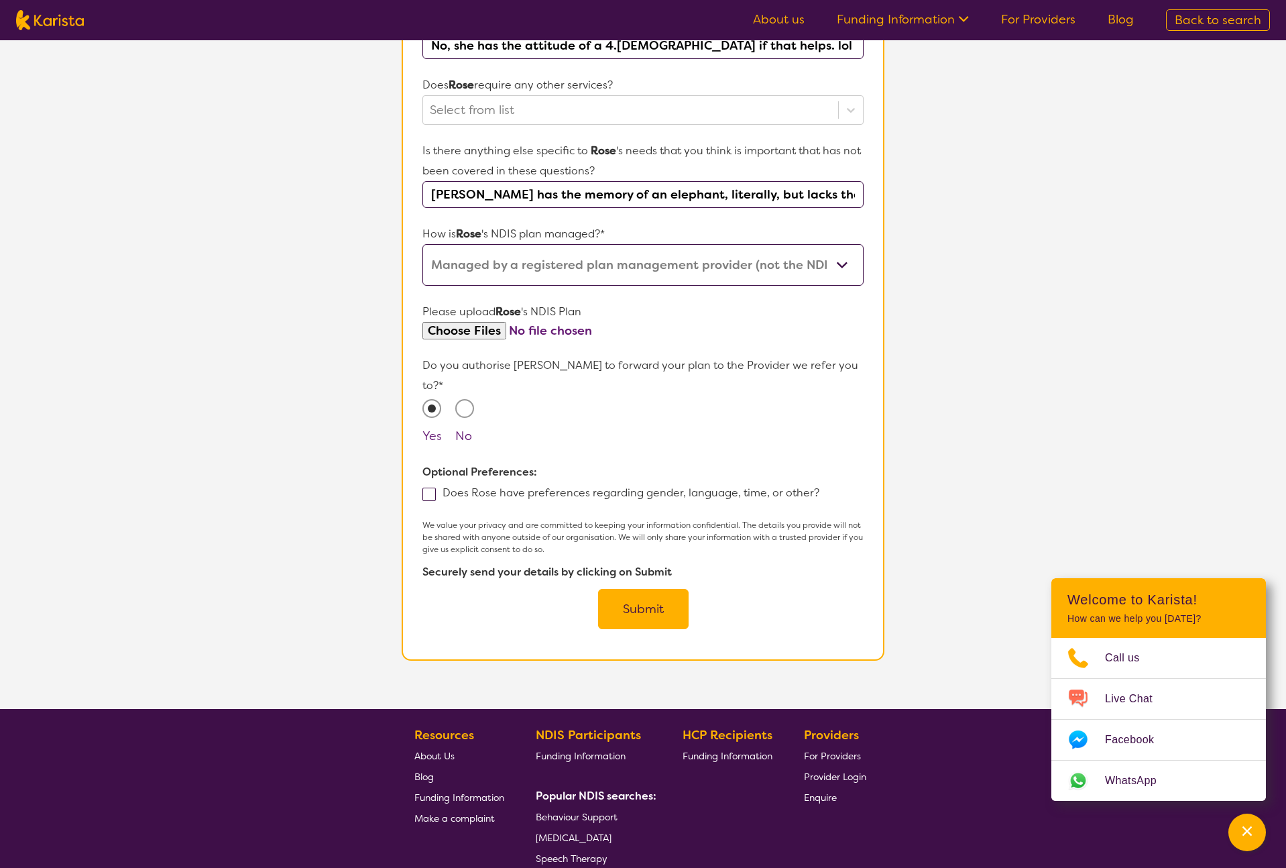
scroll to position [609, 0]
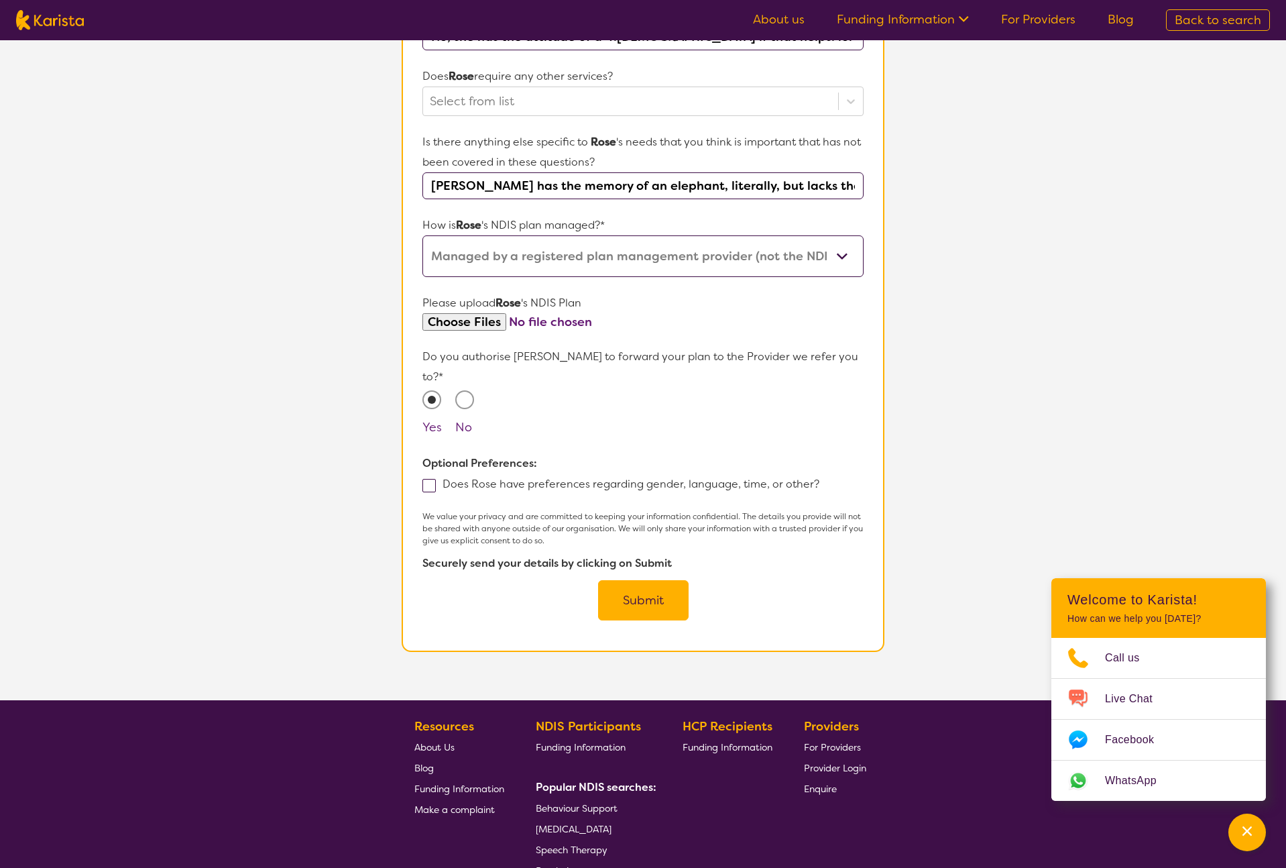
click at [426, 479] on span at bounding box center [428, 485] width 13 height 13
click at [819, 479] on input "Does Rose have preferences regarding gender, language, time, or other?" at bounding box center [823, 483] width 9 height 9
checkbox input "true"
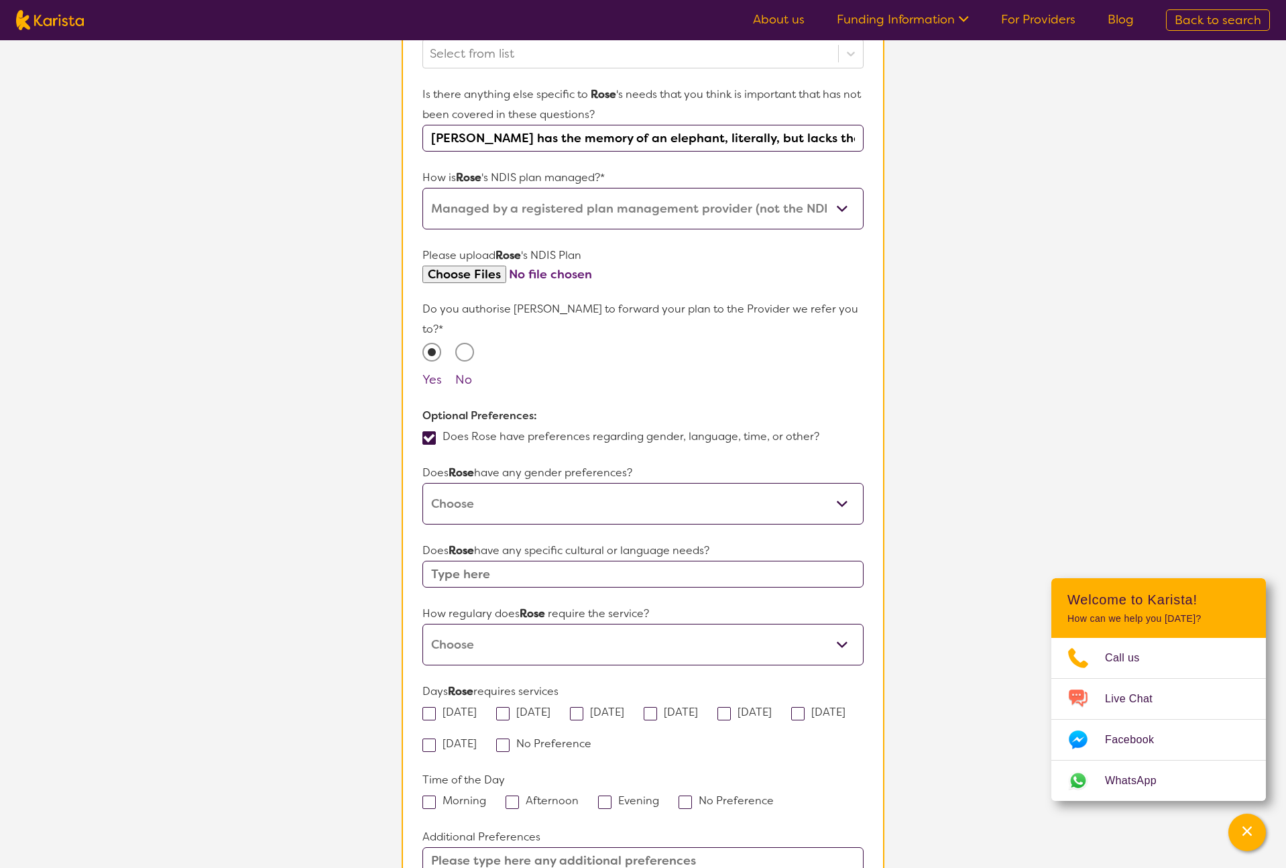
scroll to position [685, 0]
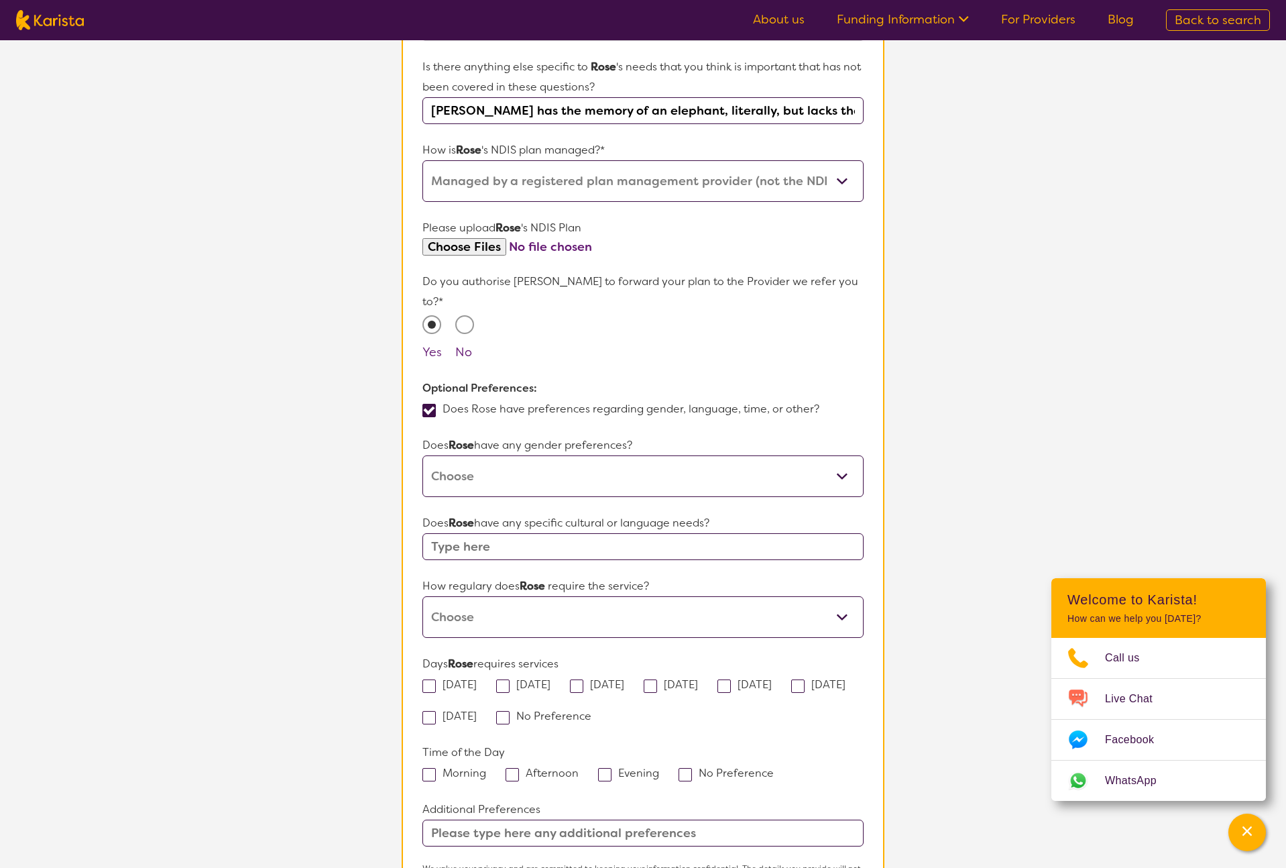
click at [679, 460] on select "[DEMOGRAPHIC_DATA] [DEMOGRAPHIC_DATA] Other No Preference" at bounding box center [642, 476] width 441 height 42
select select "[DEMOGRAPHIC_DATA]"
click at [422, 455] on select "[DEMOGRAPHIC_DATA] [DEMOGRAPHIC_DATA] Other No Preference" at bounding box center [642, 476] width 441 height 42
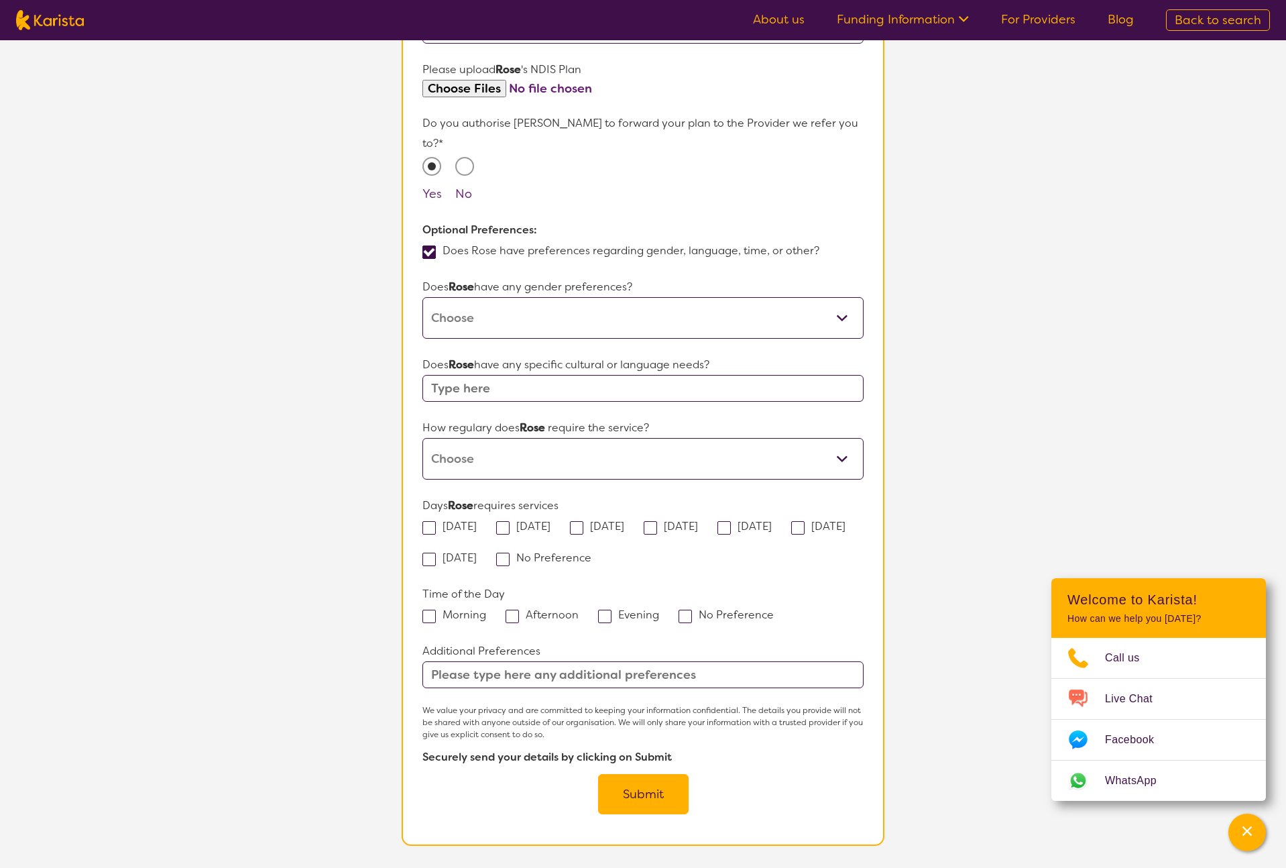
scroll to position [853, 0]
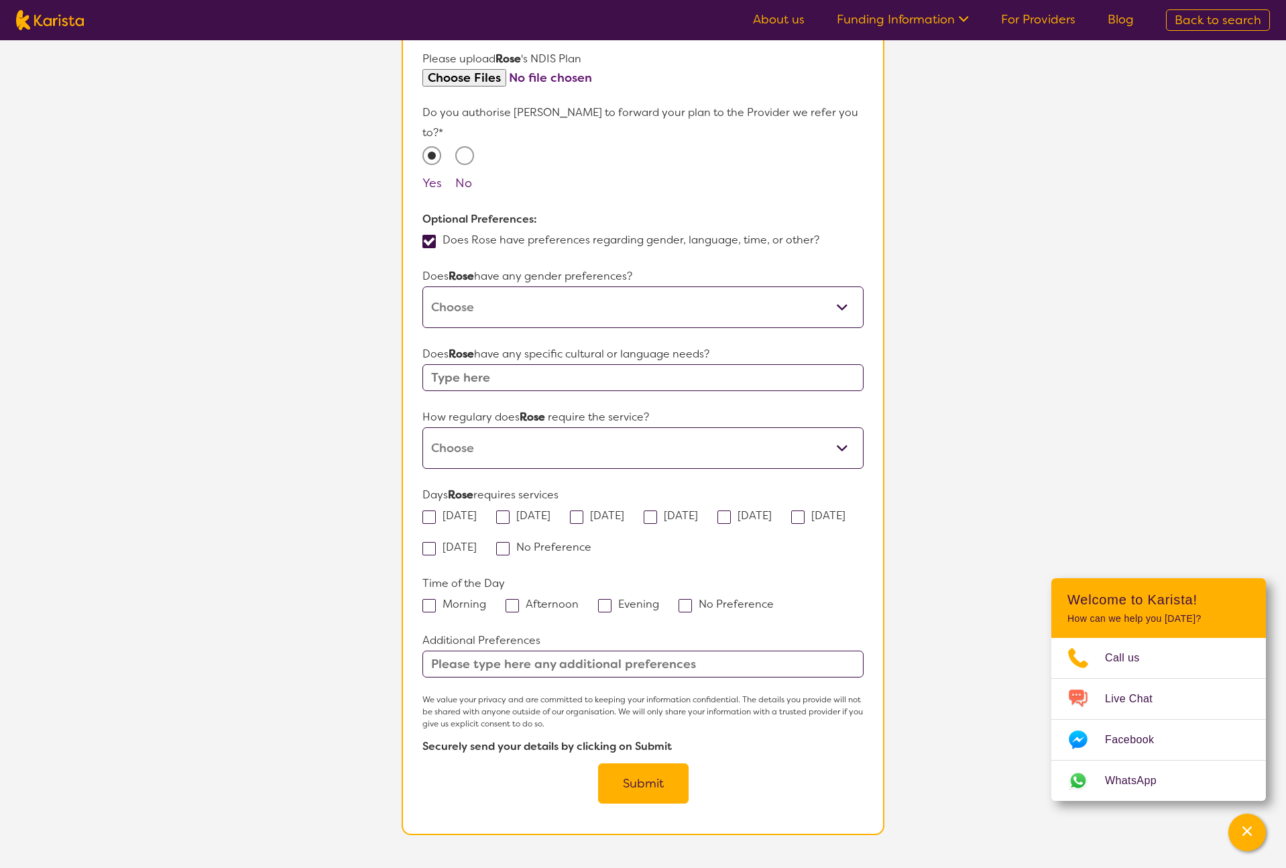
click at [662, 364] on input "text" at bounding box center [642, 377] width 441 height 27
click at [678, 451] on select "Daily Twice a week Weekly Every fortnight Monthly Other" at bounding box center [642, 448] width 441 height 42
select select "Twice a week"
click at [422, 427] on select "Daily Twice a week Weekly Every fortnight Monthly Other" at bounding box center [642, 448] width 441 height 42
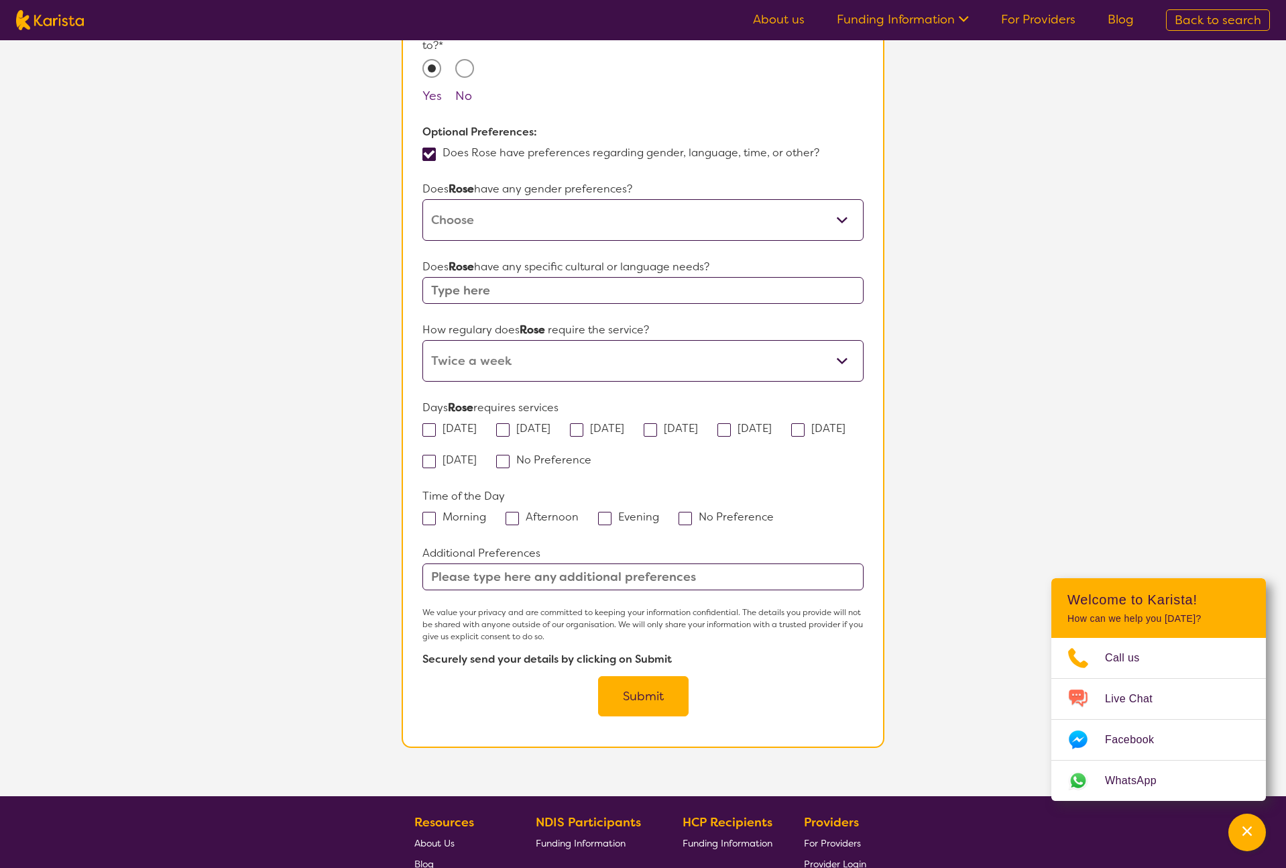
scroll to position [942, 0]
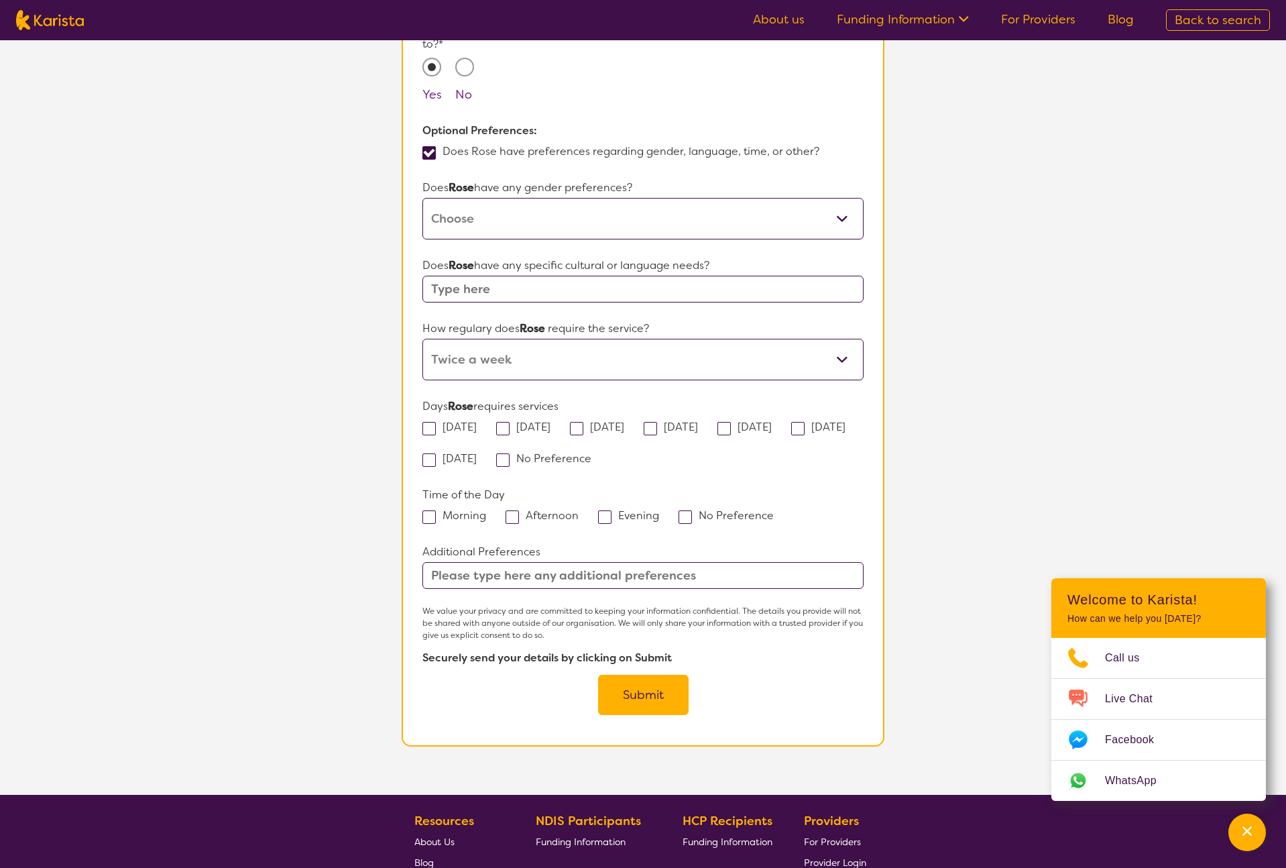
click at [510, 422] on span at bounding box center [502, 428] width 13 height 13
click at [550, 422] on input "[DATE]" at bounding box center [554, 426] width 9 height 9
checkbox input "true"
click at [583, 422] on span at bounding box center [576, 428] width 13 height 13
click at [624, 422] on input "[DATE]" at bounding box center [628, 426] width 9 height 9
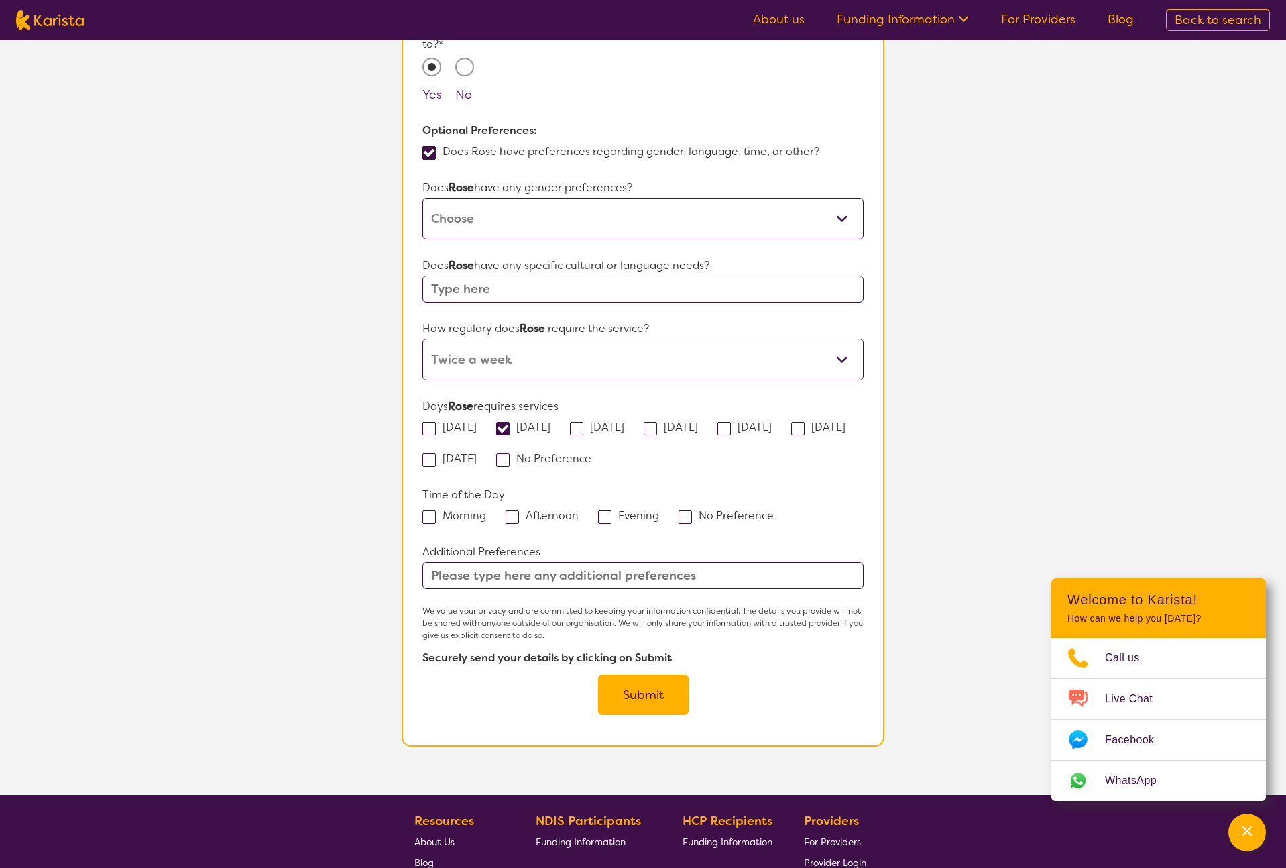
checkbox input "true"
click at [657, 422] on span at bounding box center [650, 428] width 13 height 13
click at [699, 422] on input "[DATE]" at bounding box center [702, 426] width 9 height 9
checkbox input "true"
click at [731, 422] on span at bounding box center [723, 428] width 13 height 13
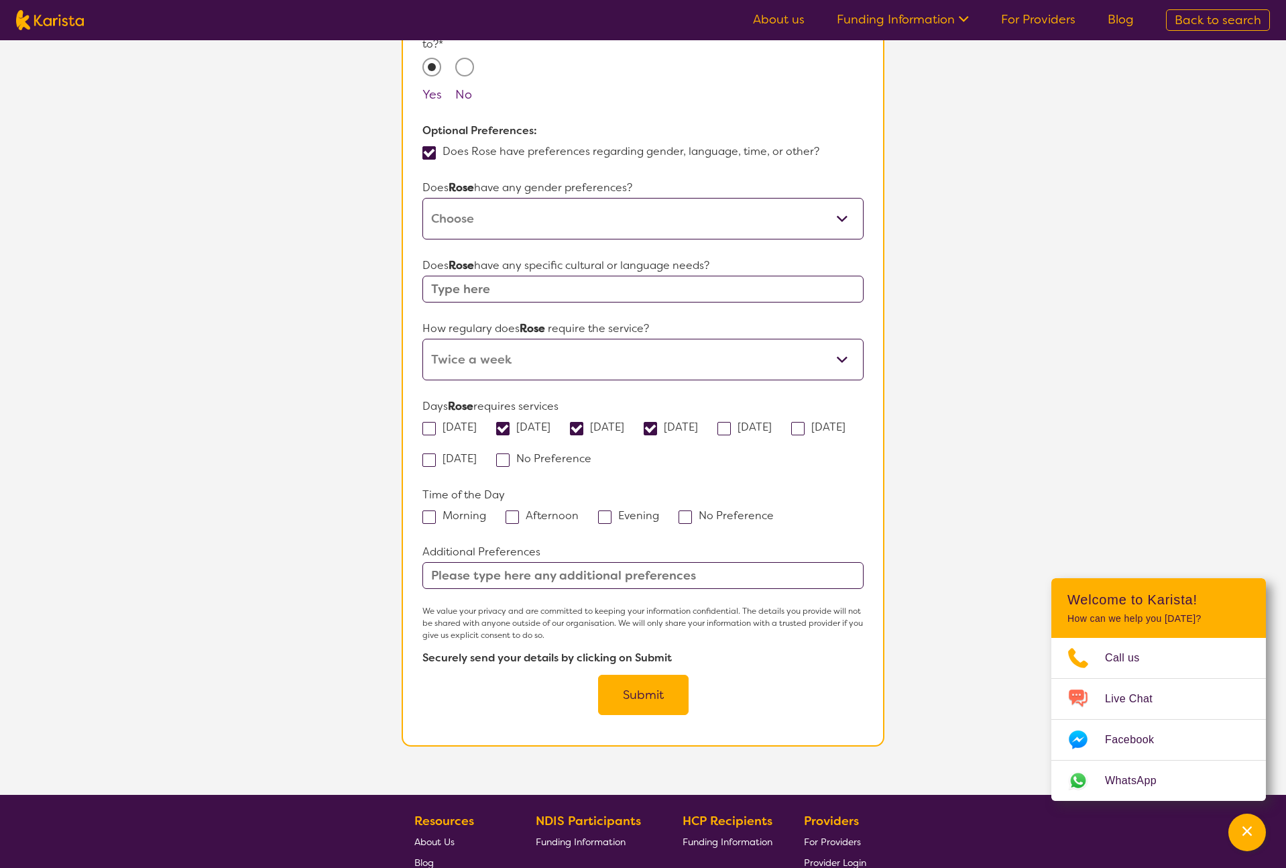
click at [780, 422] on input "[DATE]" at bounding box center [776, 426] width 9 height 9
checkbox input "true"
click at [505, 422] on span at bounding box center [502, 428] width 13 height 13
click at [550, 422] on input "[DATE]" at bounding box center [554, 426] width 9 height 9
checkbox input "false"
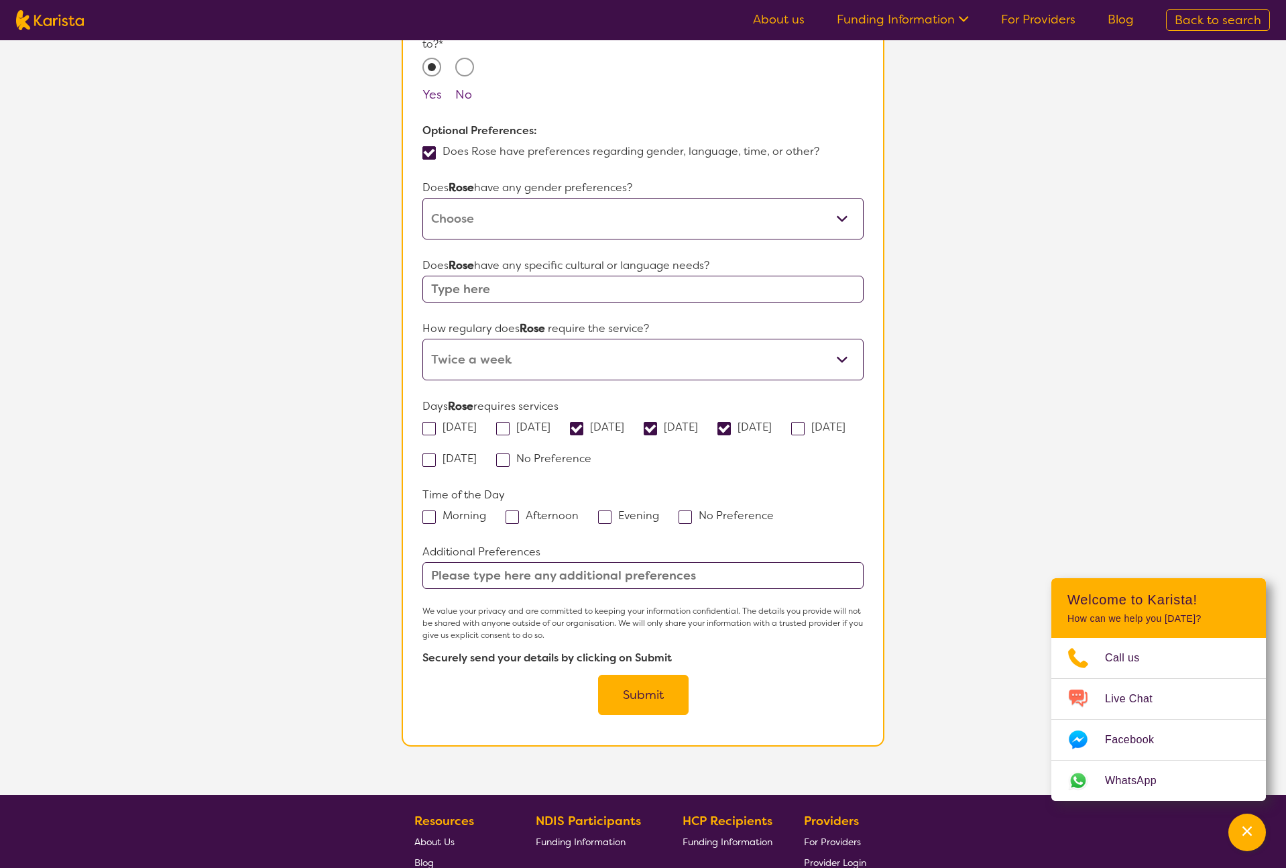
click at [583, 422] on span at bounding box center [576, 428] width 13 height 13
click at [624, 422] on input "[DATE]" at bounding box center [628, 426] width 9 height 9
checkbox input "false"
click at [657, 422] on span at bounding box center [650, 428] width 13 height 13
click at [698, 422] on input "[DATE]" at bounding box center [702, 426] width 9 height 9
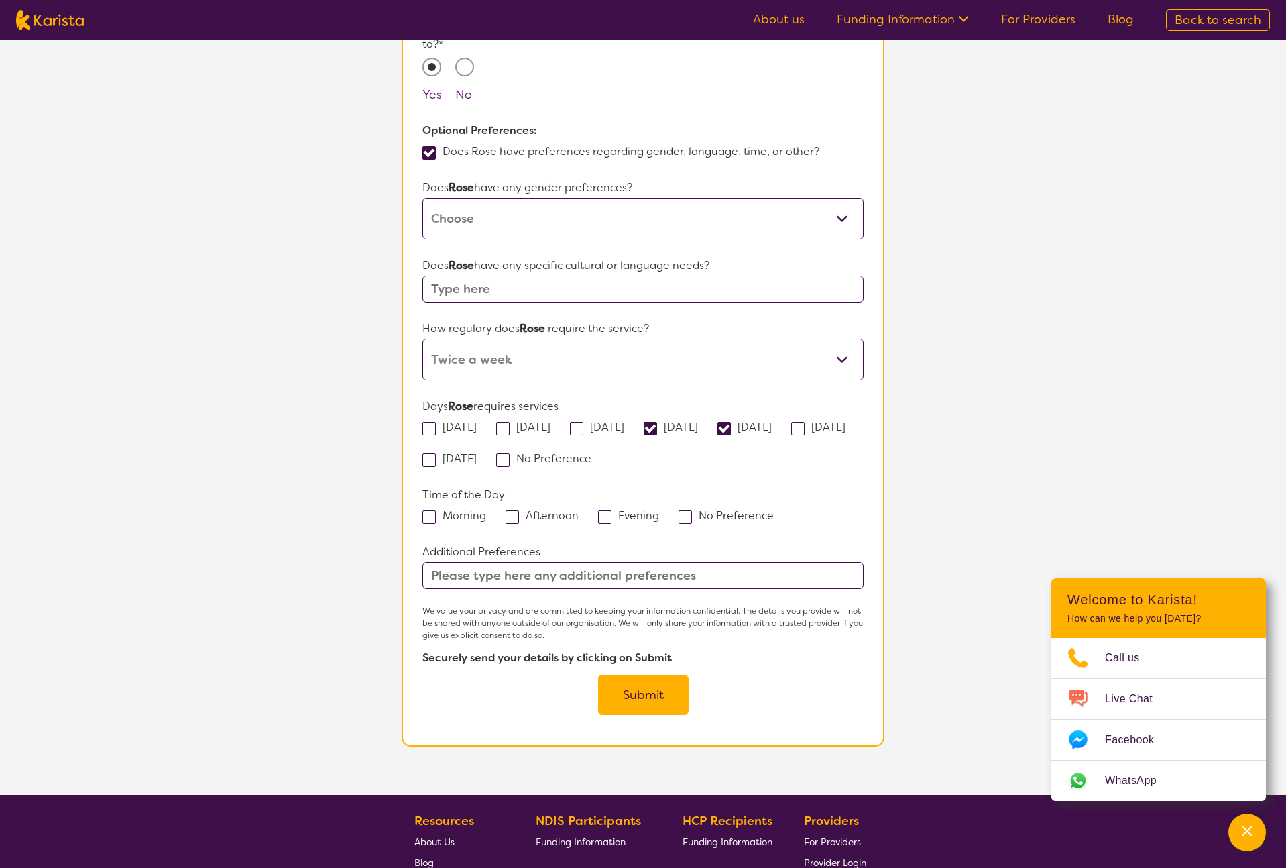
checkbox input "false"
click at [731, 422] on span at bounding box center [723, 428] width 13 height 13
click at [774, 422] on input "[DATE]" at bounding box center [776, 426] width 9 height 9
checkbox input "false"
click at [510, 453] on span at bounding box center [502, 459] width 13 height 13
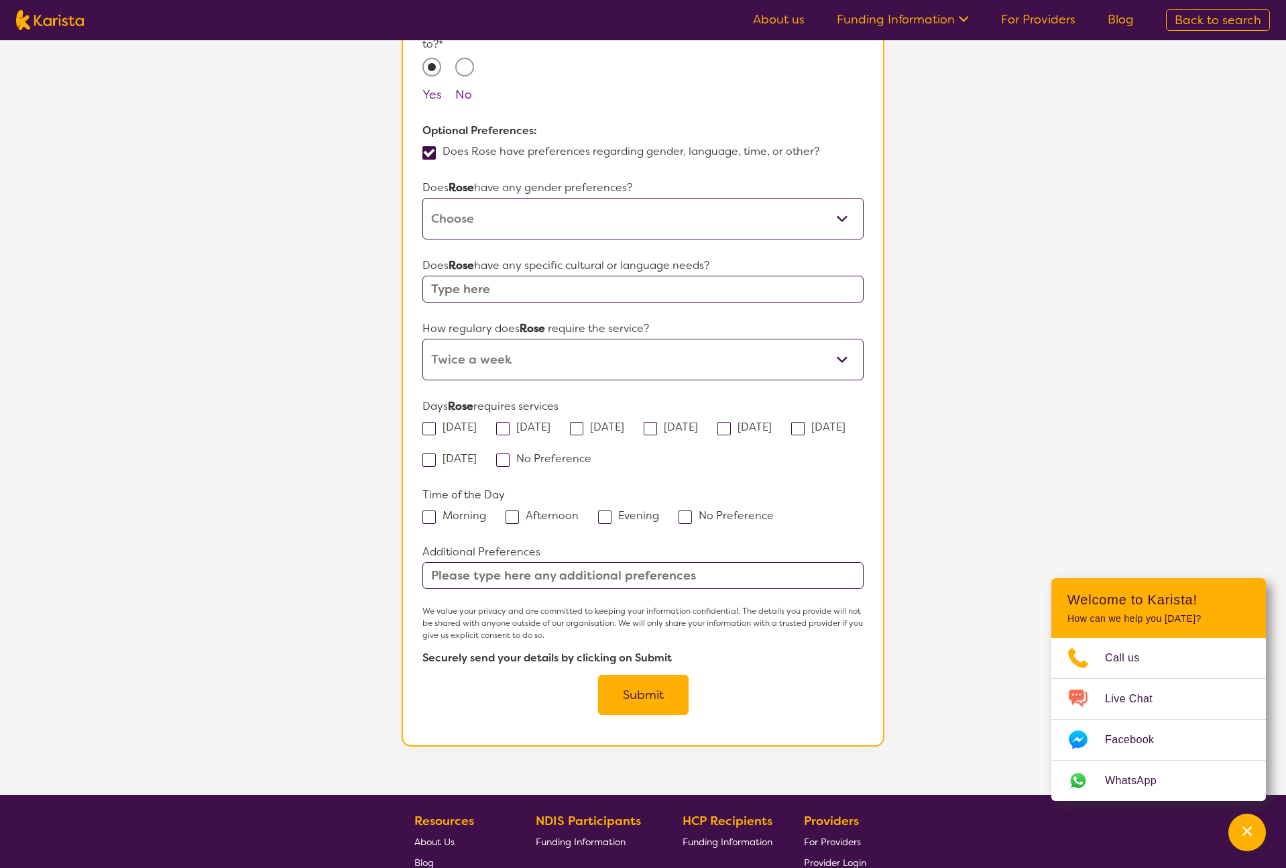
click at [595, 453] on input "No Preference" at bounding box center [595, 457] width 9 height 9
checkbox input "true"
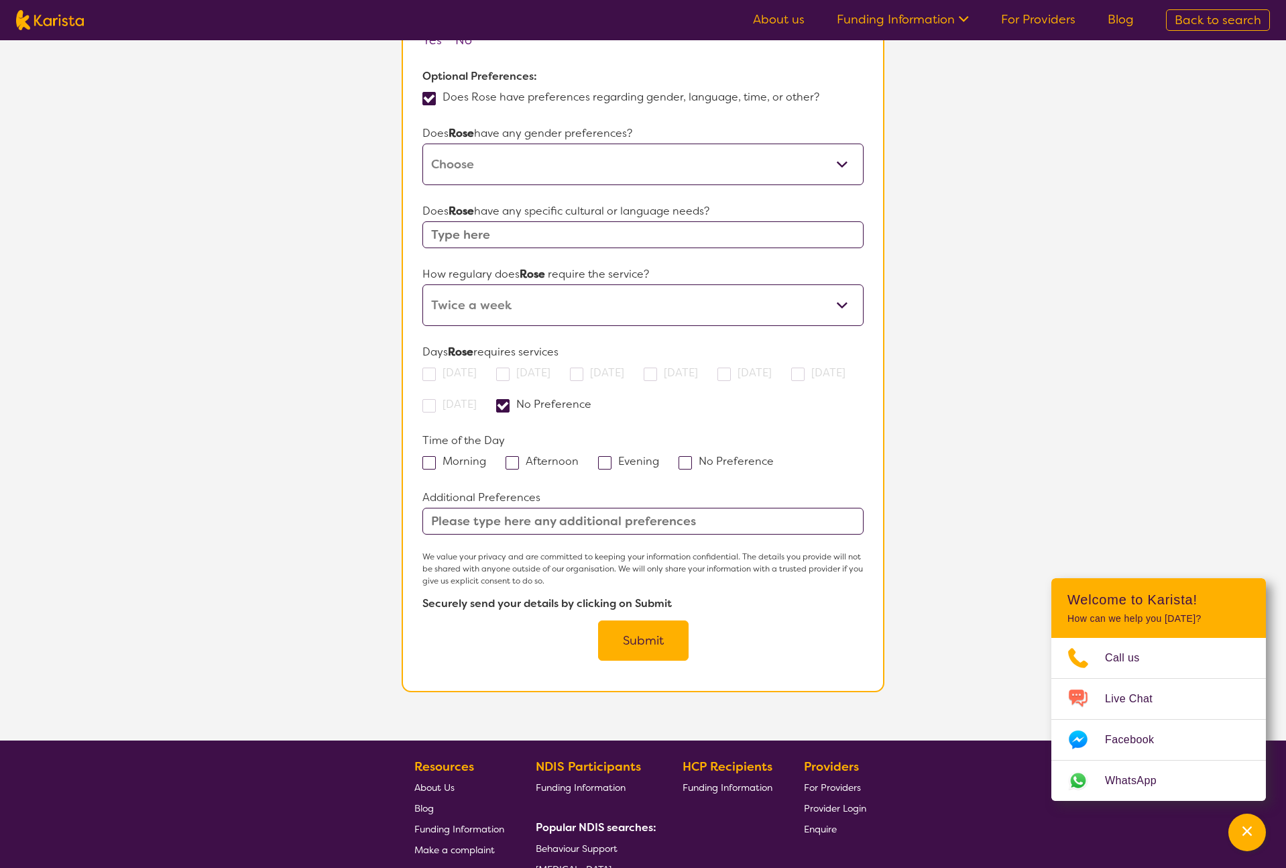
scroll to position [1001, 0]
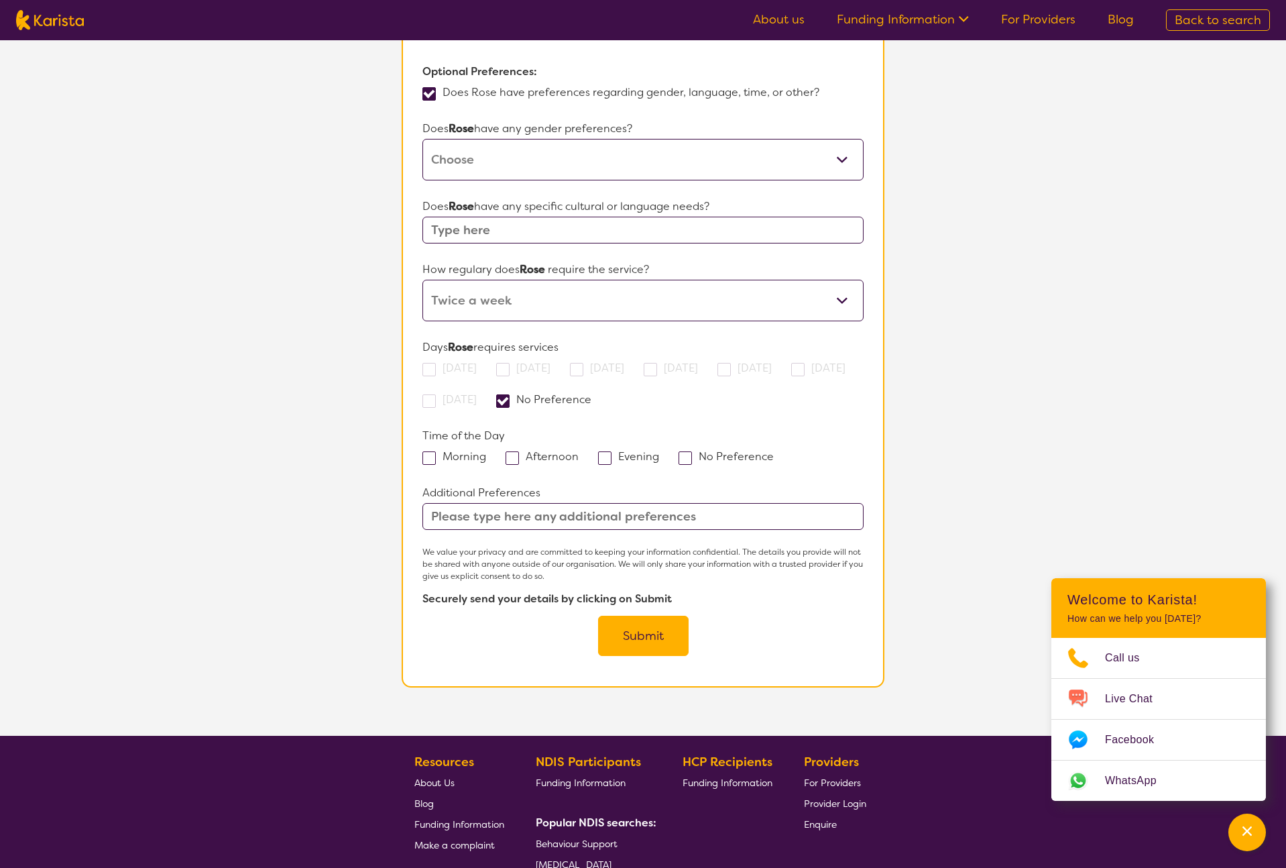
click at [518, 451] on span at bounding box center [512, 457] width 13 height 13
click at [579, 451] on input "Afternoon" at bounding box center [583, 455] width 9 height 9
click at [518, 451] on span at bounding box center [512, 457] width 13 height 13
click at [579, 451] on input "Afternoon" at bounding box center [583, 455] width 9 height 9
checkbox input "false"
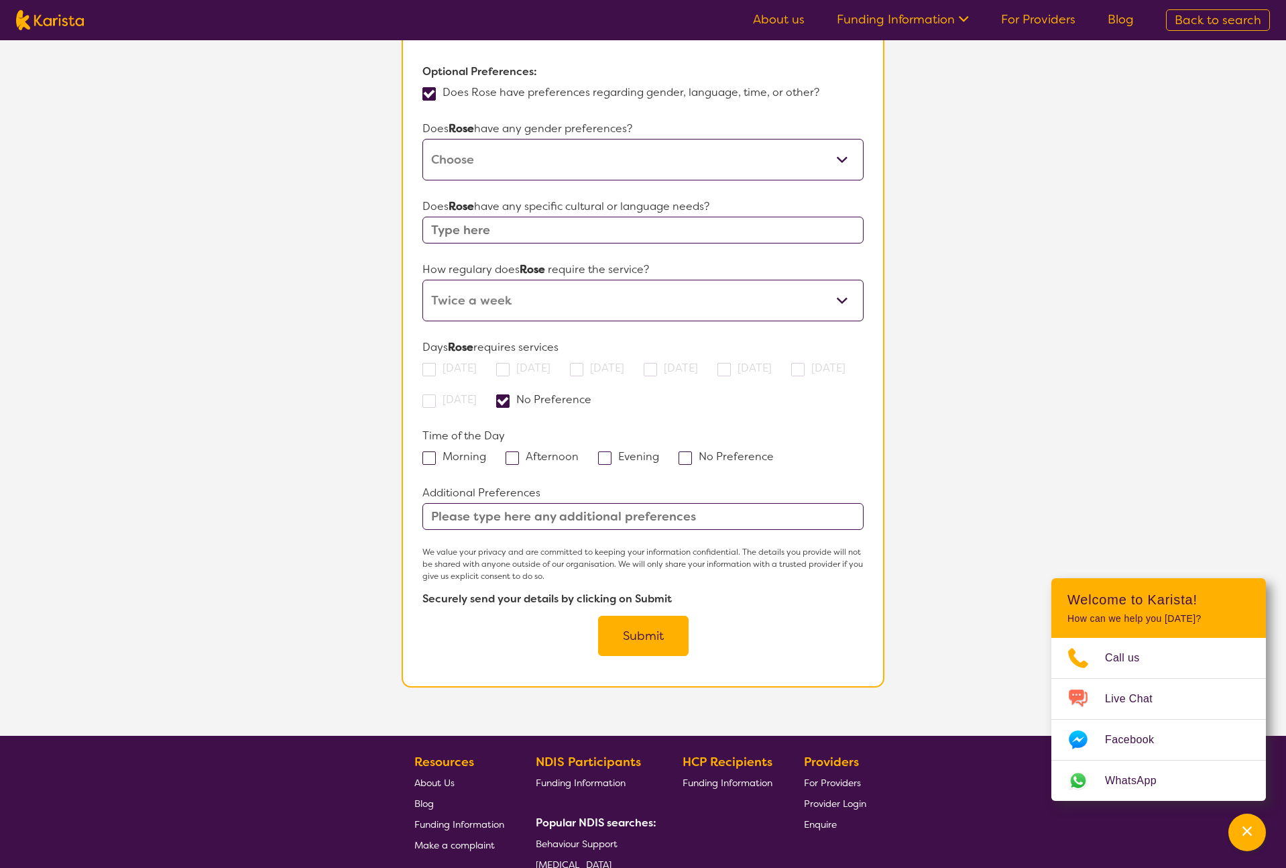
click at [686, 451] on span at bounding box center [684, 457] width 13 height 13
click at [774, 451] on input "No Preference" at bounding box center [778, 455] width 9 height 9
checkbox input "true"
click at [654, 615] on button "Submit" at bounding box center [643, 635] width 91 height 40
